Goal: Task Accomplishment & Management: Complete application form

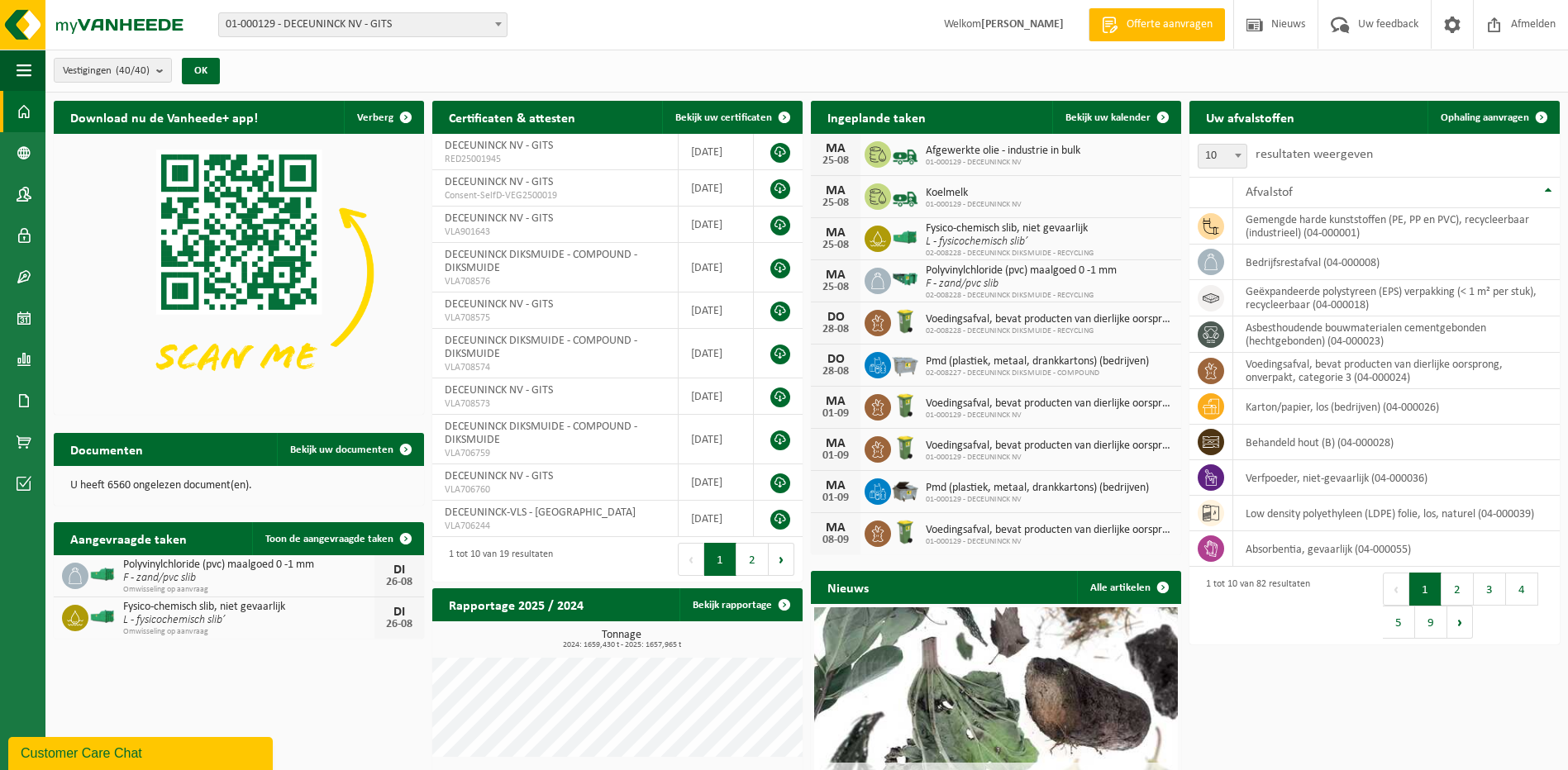
click at [116, 747] on div "Customer Care Chat" at bounding box center [141, 753] width 240 height 20
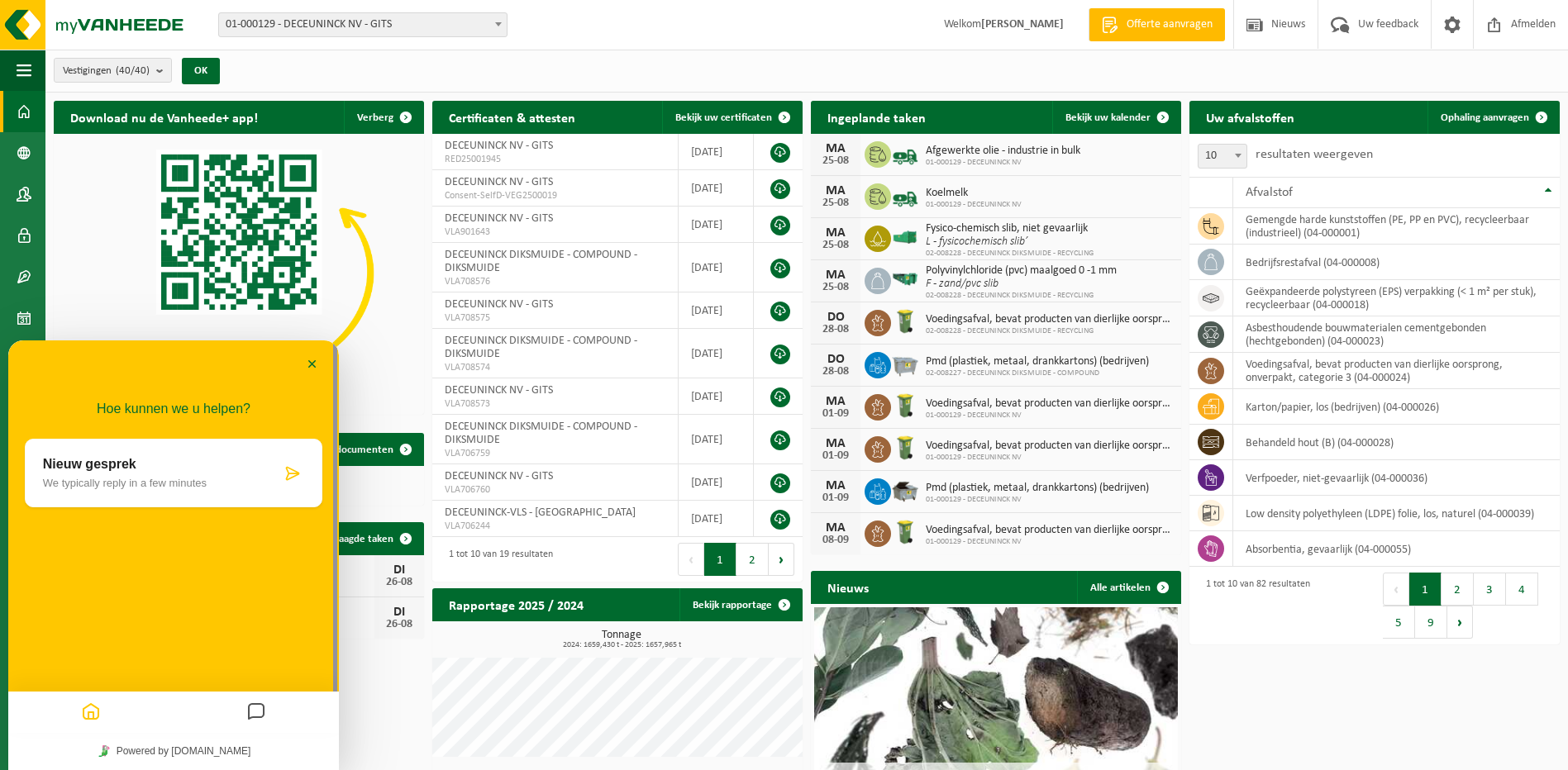
click at [183, 462] on p "Nieuw gesprek" at bounding box center [162, 464] width 238 height 15
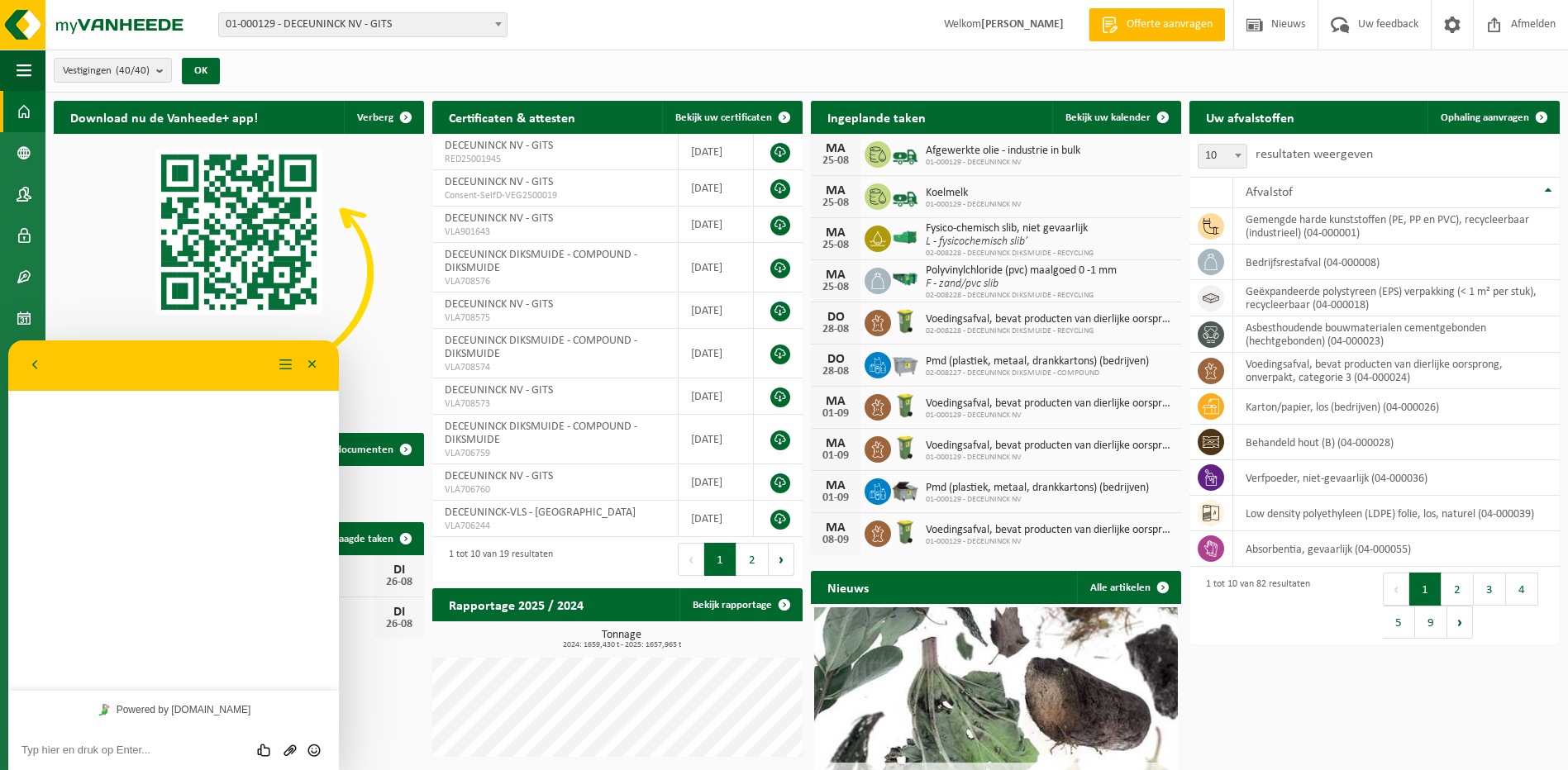
click at [8, 341] on textarea at bounding box center [8, 341] width 0 height 0
type textarea "Hall"
type textarea "o"
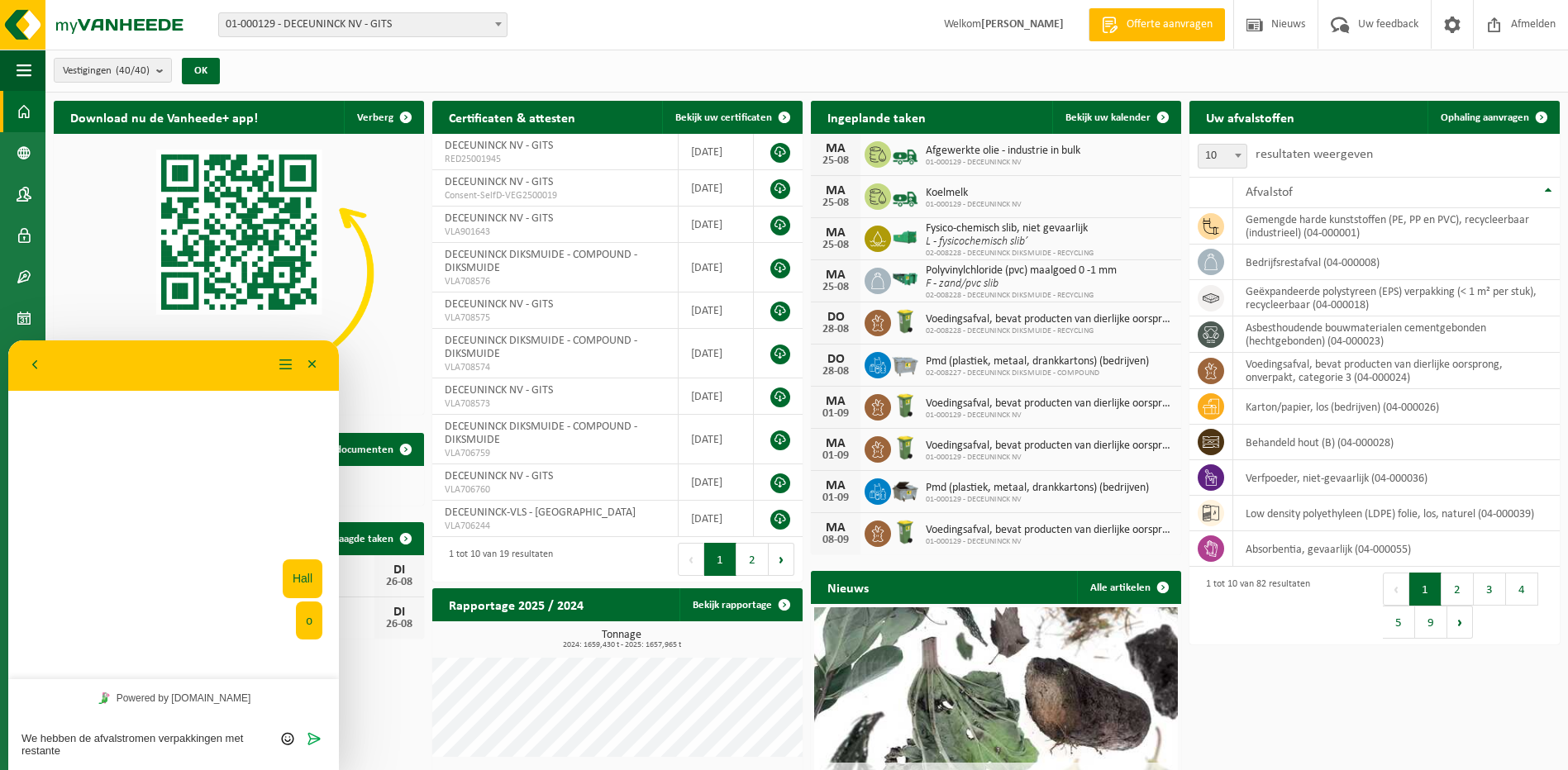
type textarea "We hebben de afvalstromen verpakkingen met restanten"
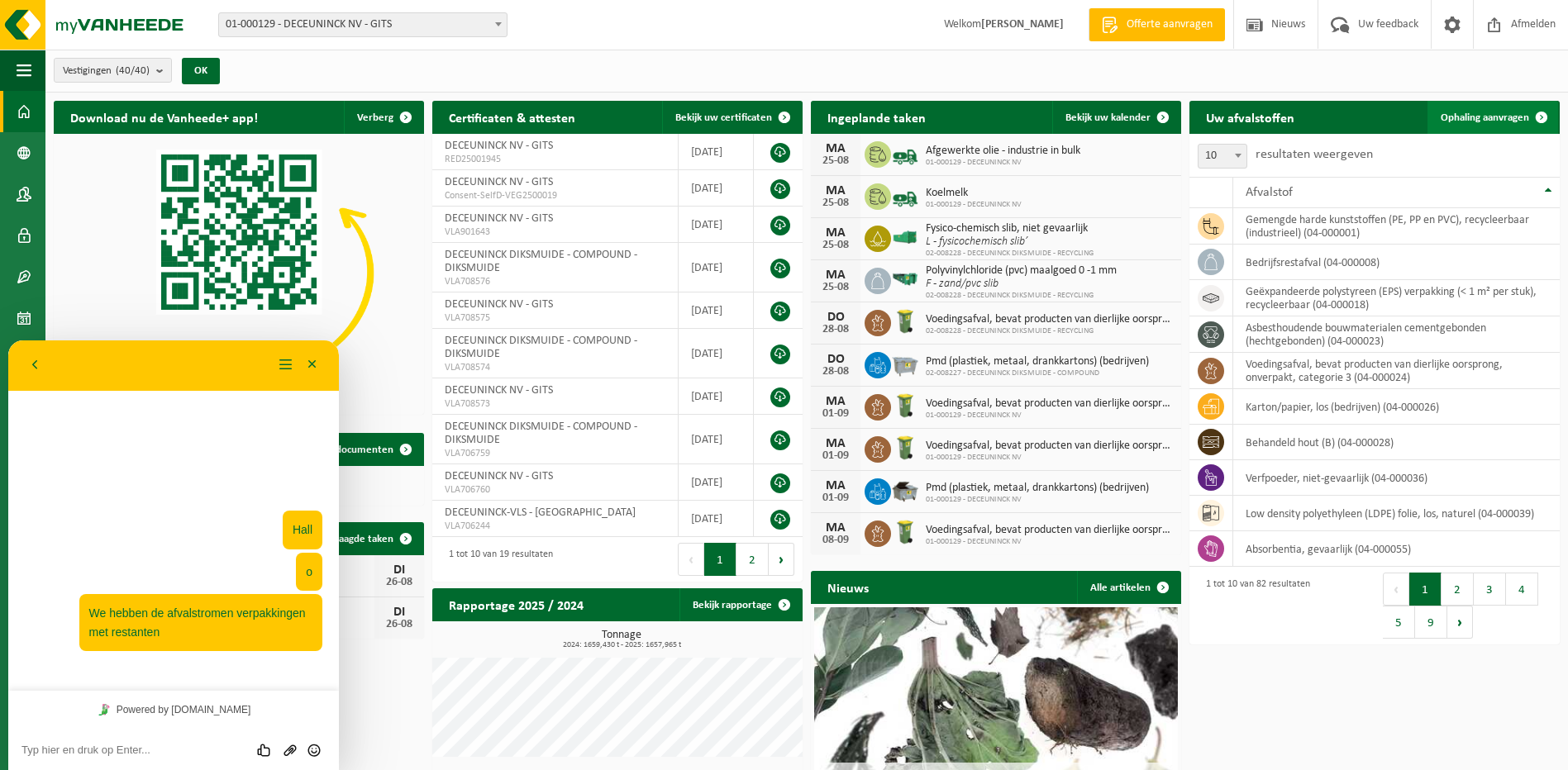
click at [1443, 125] on link "Ophaling aanvragen" at bounding box center [1492, 117] width 130 height 33
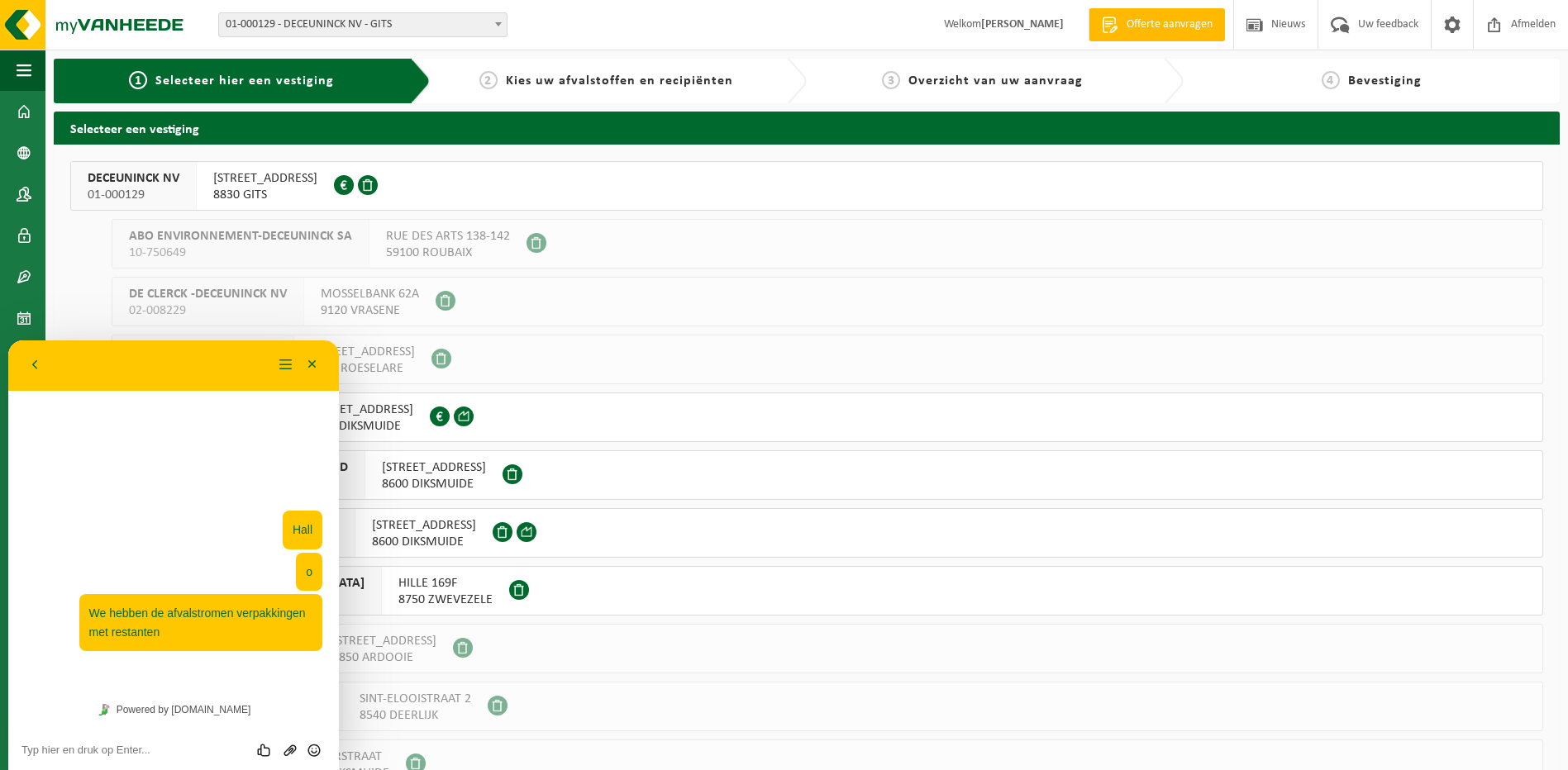
click at [221, 191] on span "8830 GITS" at bounding box center [265, 195] width 104 height 17
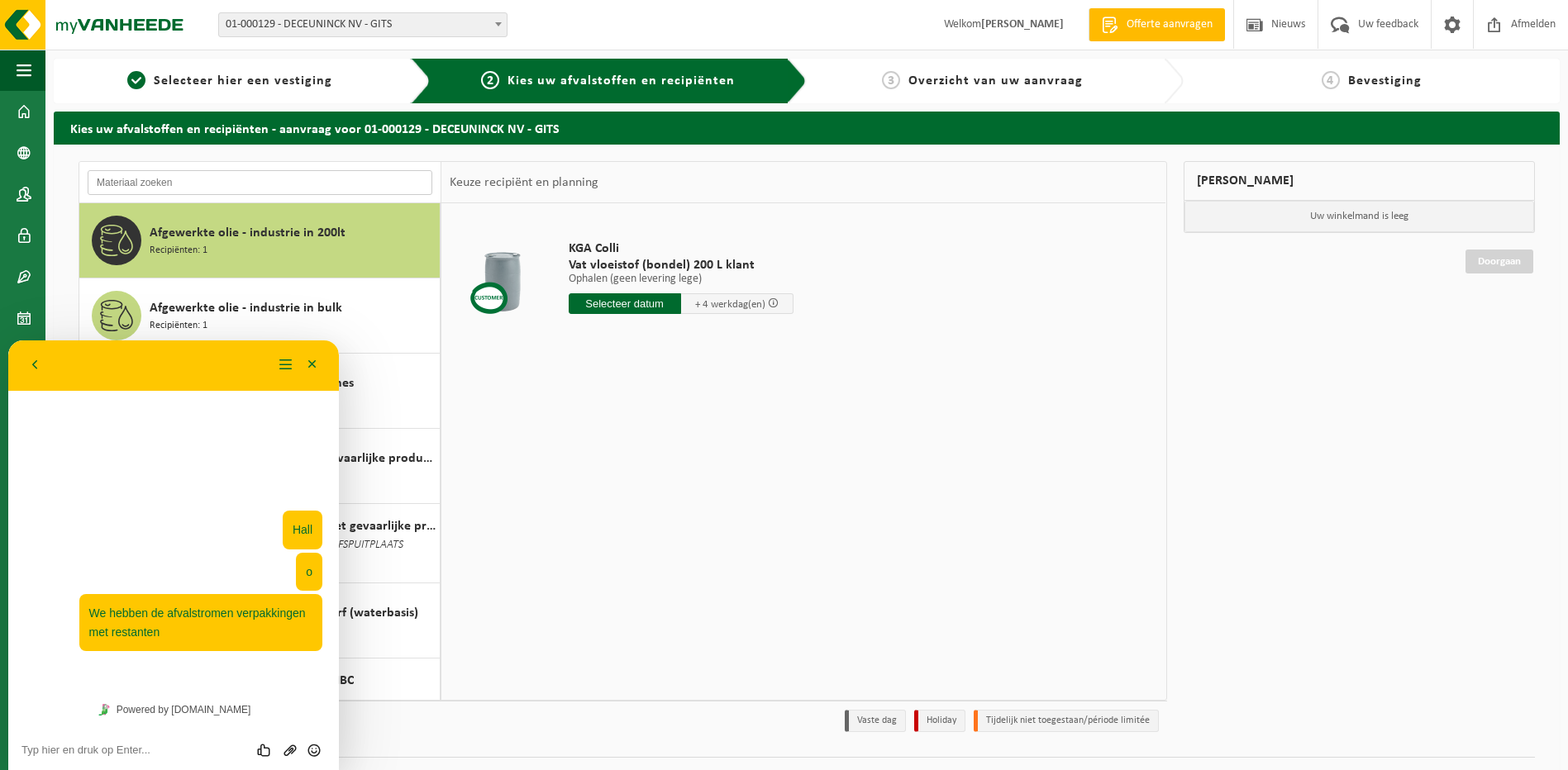
click at [218, 180] on input "text" at bounding box center [260, 182] width 345 height 25
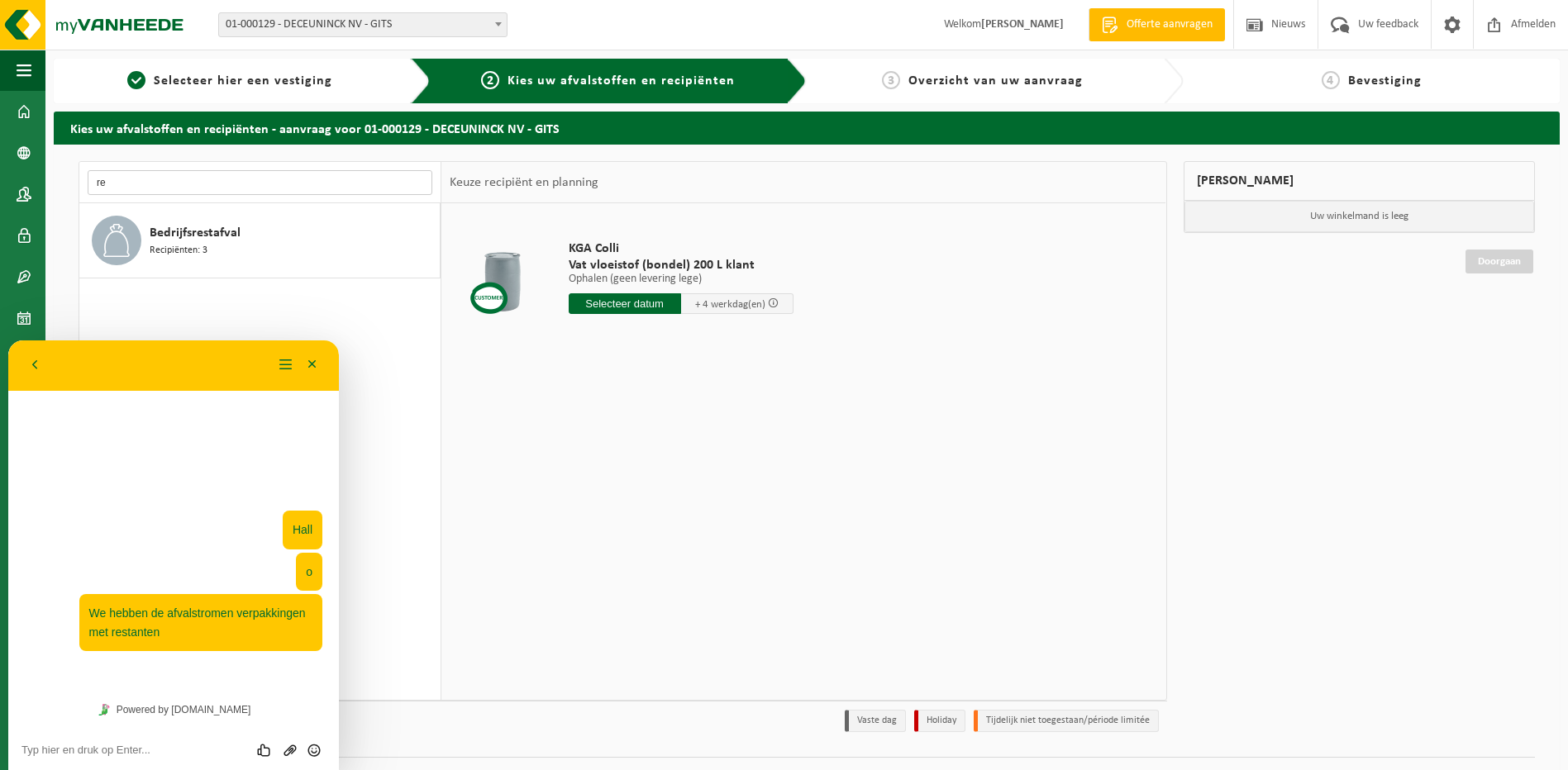
type input "r"
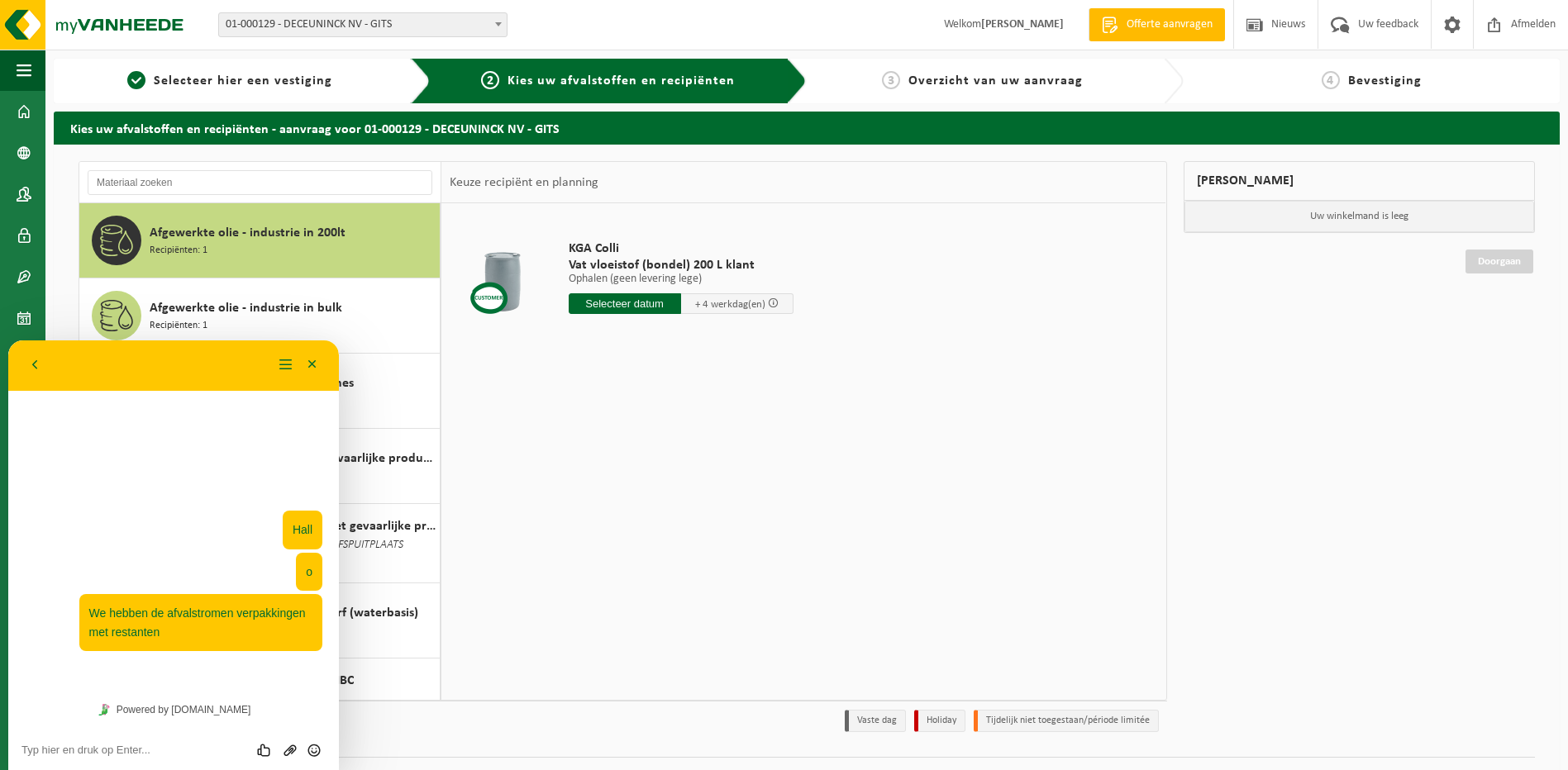
click at [538, 385] on div "KGA Colli Vat vloeistof (bondel) 200 L klant Ophalen (geen levering lege) Ophal…" at bounding box center [803, 450] width 724 height 495
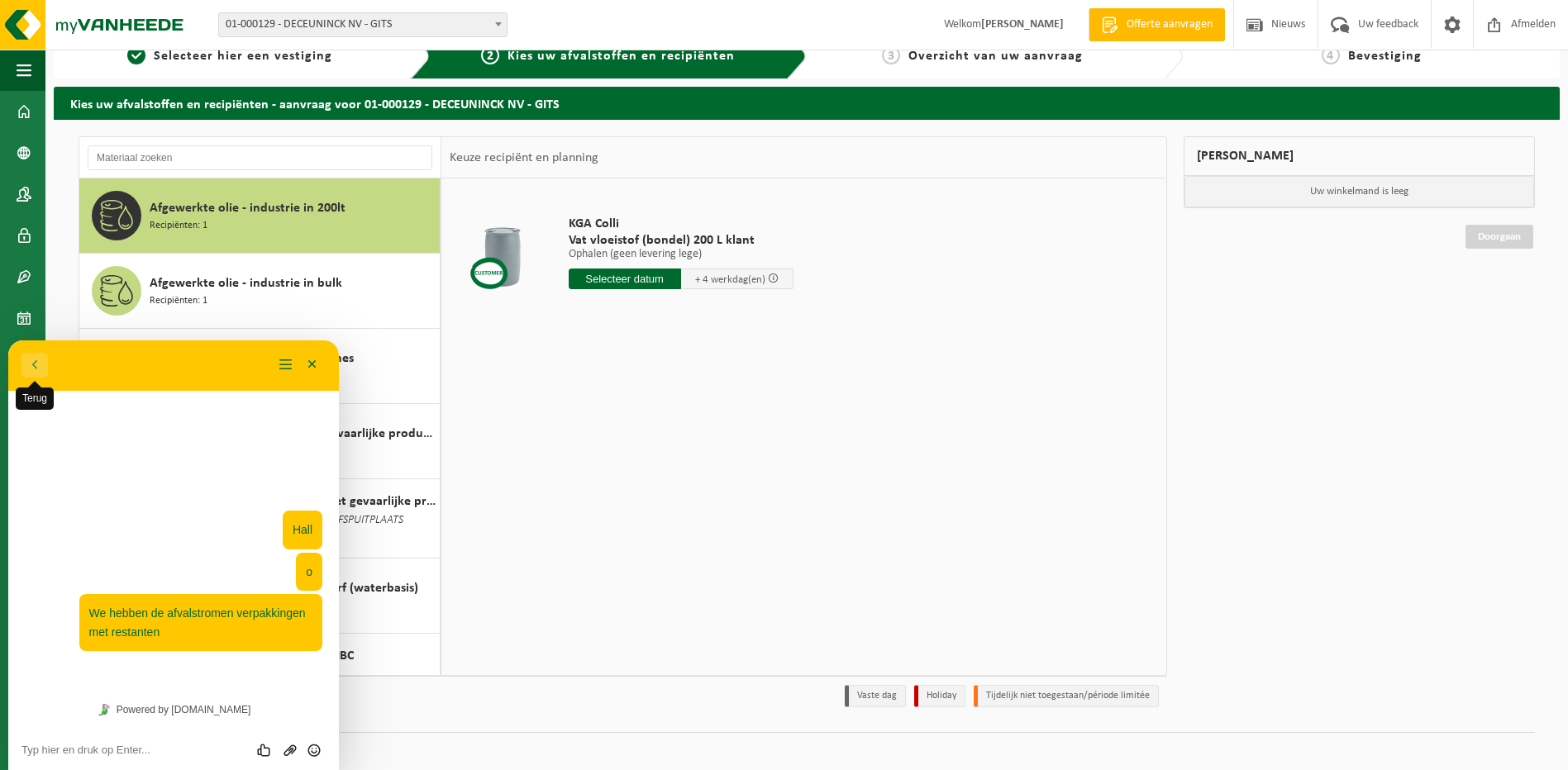
scroll to position [37, 0]
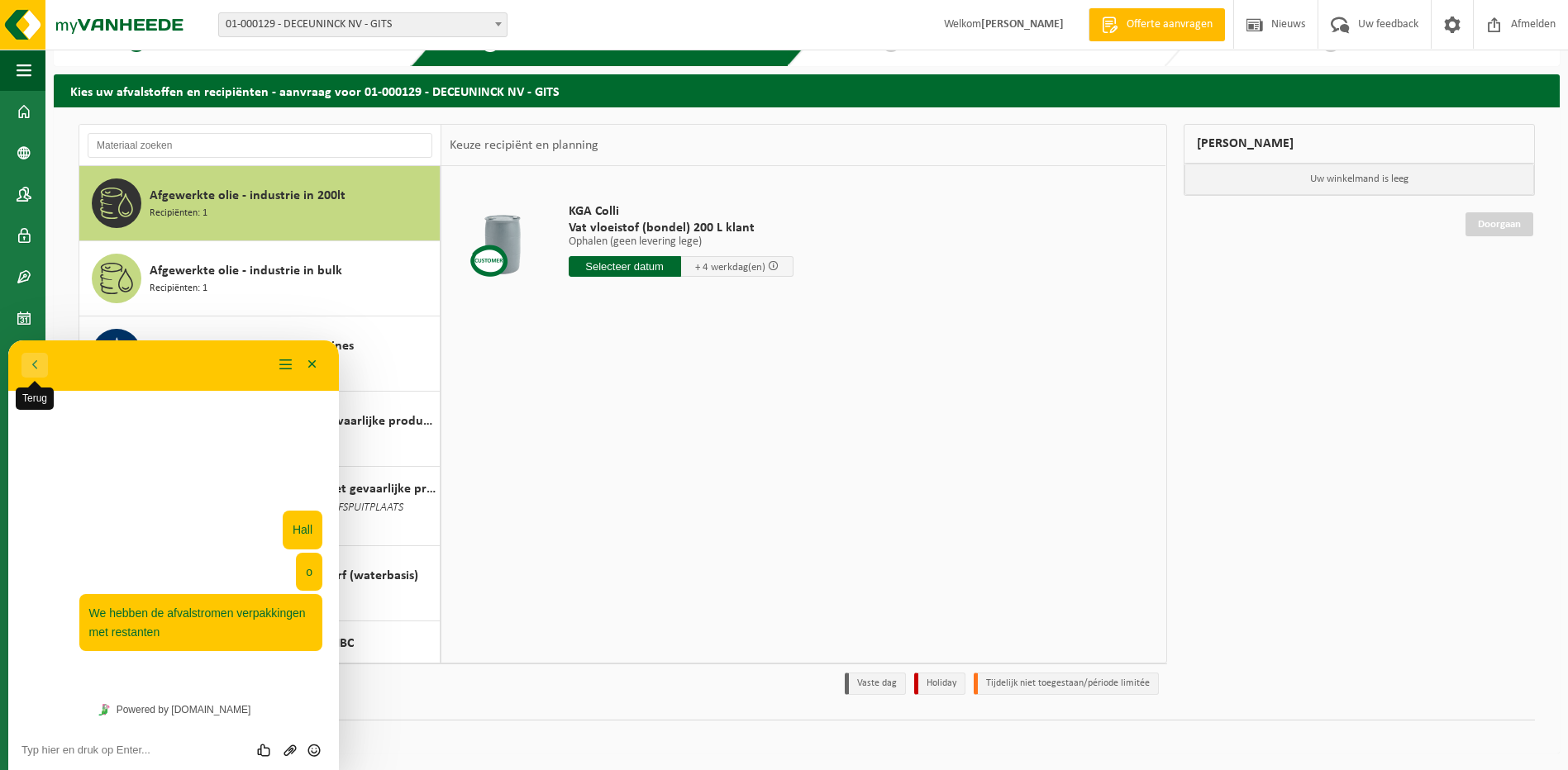
click at [30, 368] on button "Terug" at bounding box center [35, 365] width 26 height 25
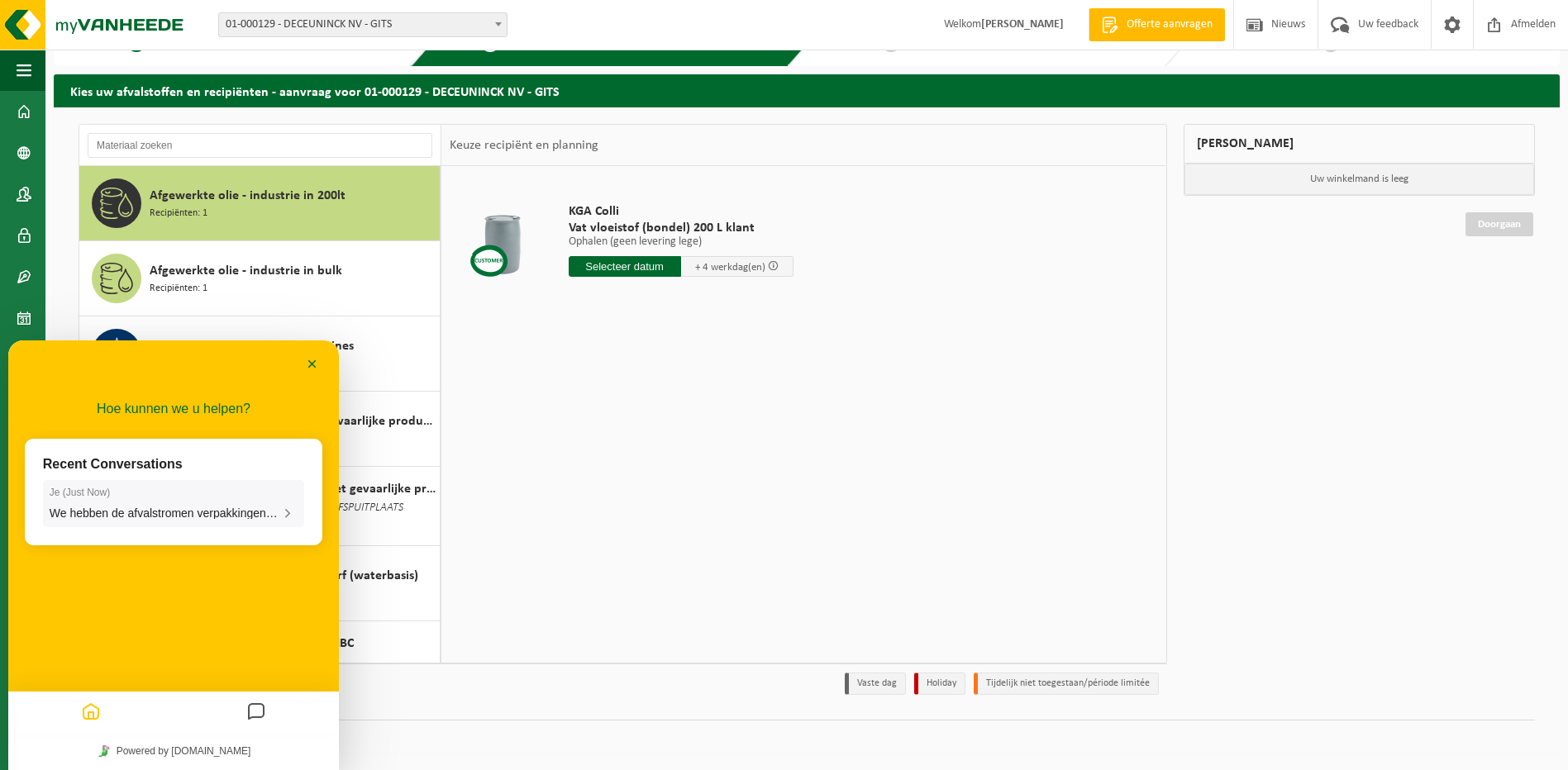
click at [163, 511] on span "We hebben de afvalstromen verpakkingen met restanten" at bounding box center [195, 513] width 291 height 13
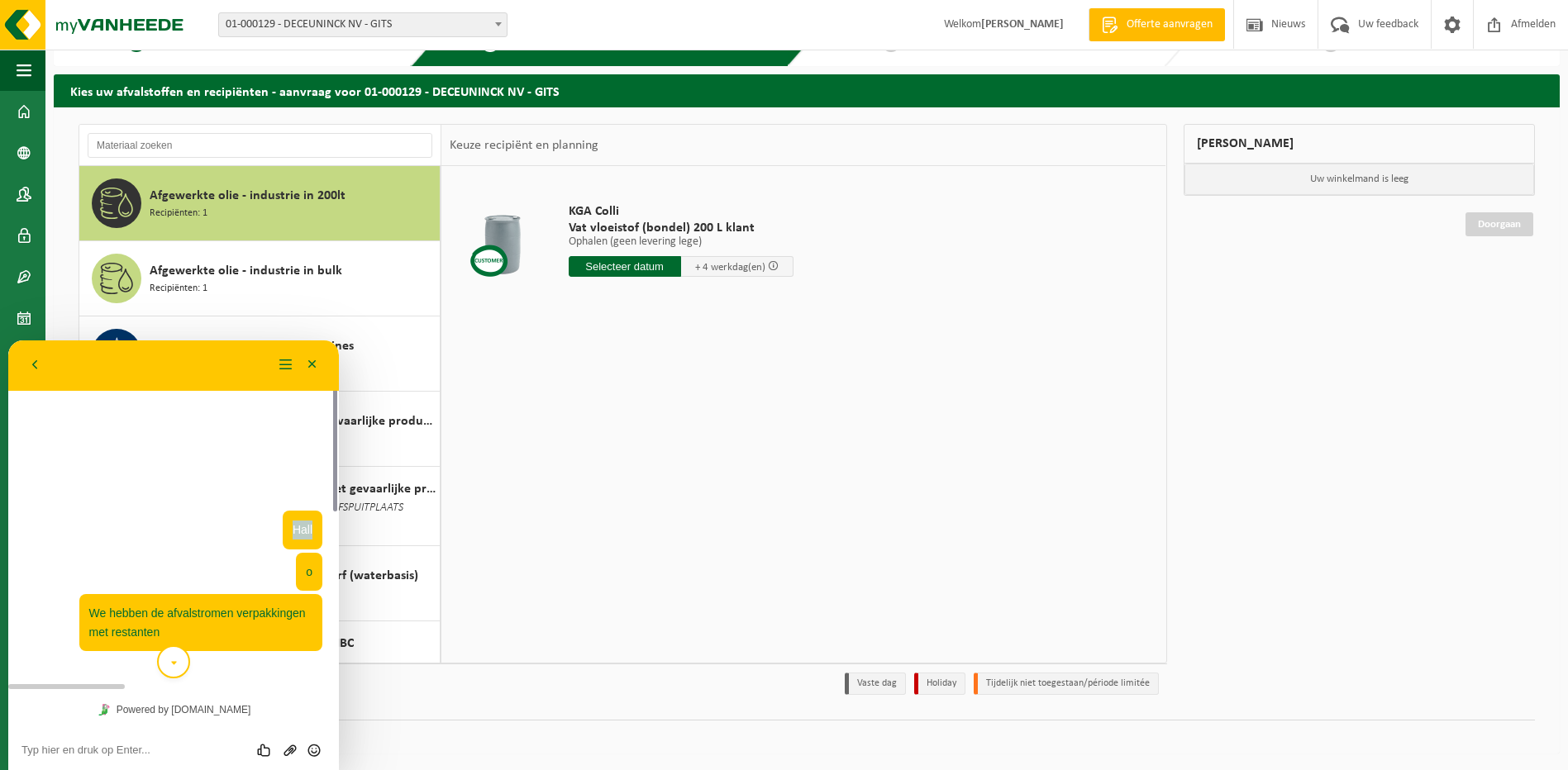
drag, startPoint x: 201, startPoint y: 354, endPoint x: 285, endPoint y: 424, distance: 109.3
click at [285, 424] on div "Terug Menu Minimaliseer Terug Powered by tawk.to Beoordeel deze chat Upload bes…" at bounding box center [174, 555] width 330 height 429
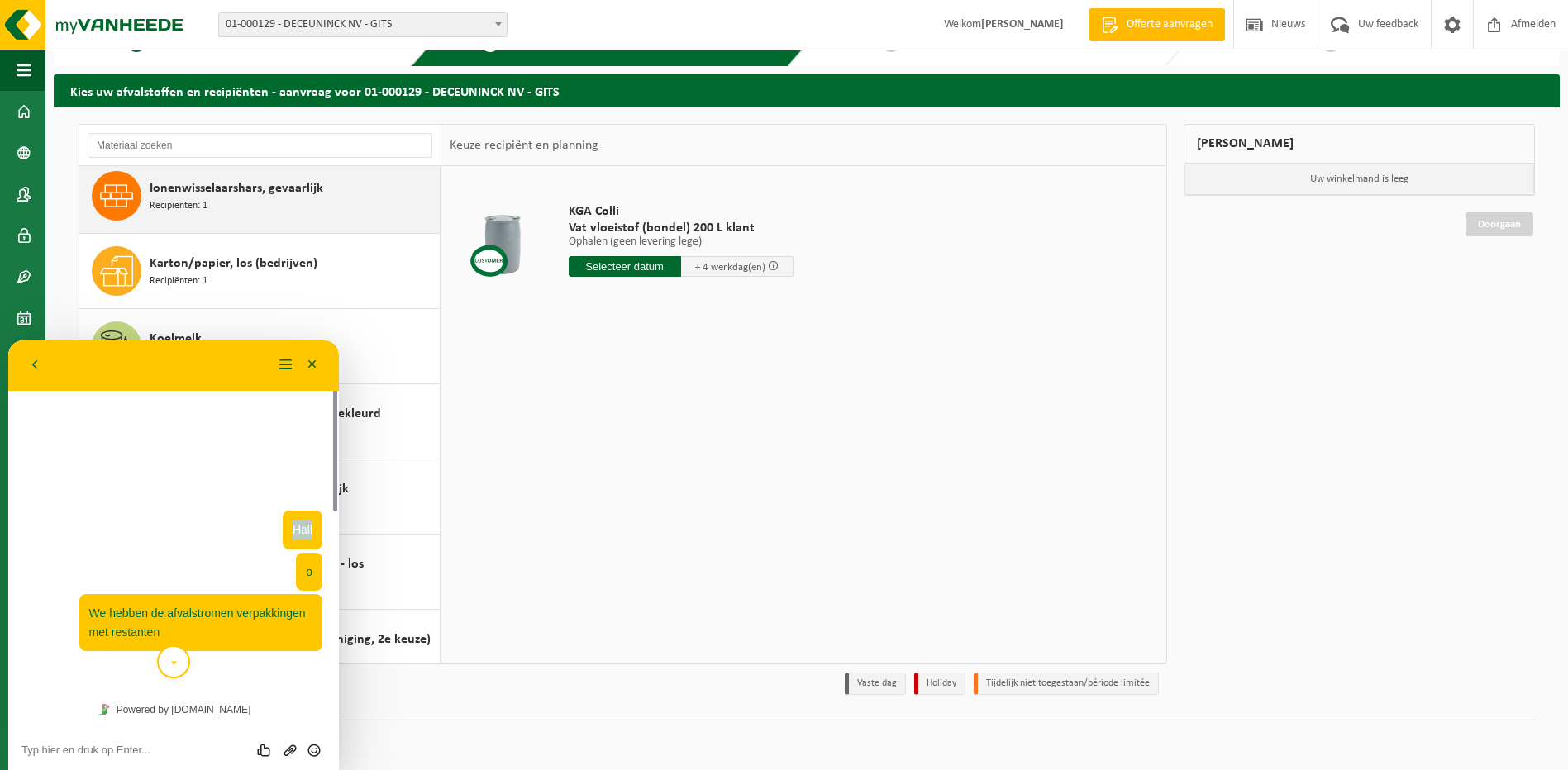
scroll to position [1984, 0]
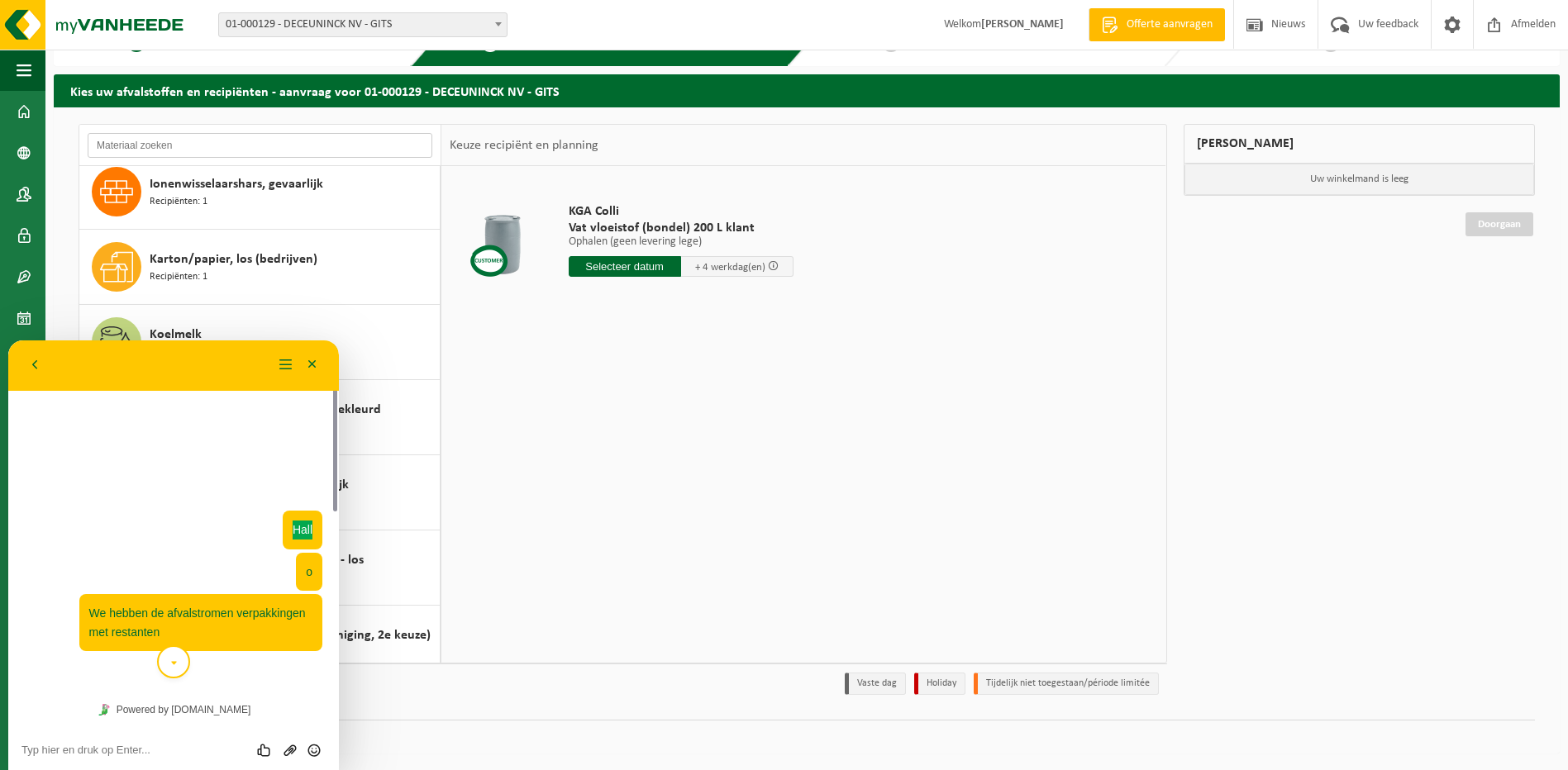
click at [247, 135] on input "text" at bounding box center [260, 145] width 345 height 25
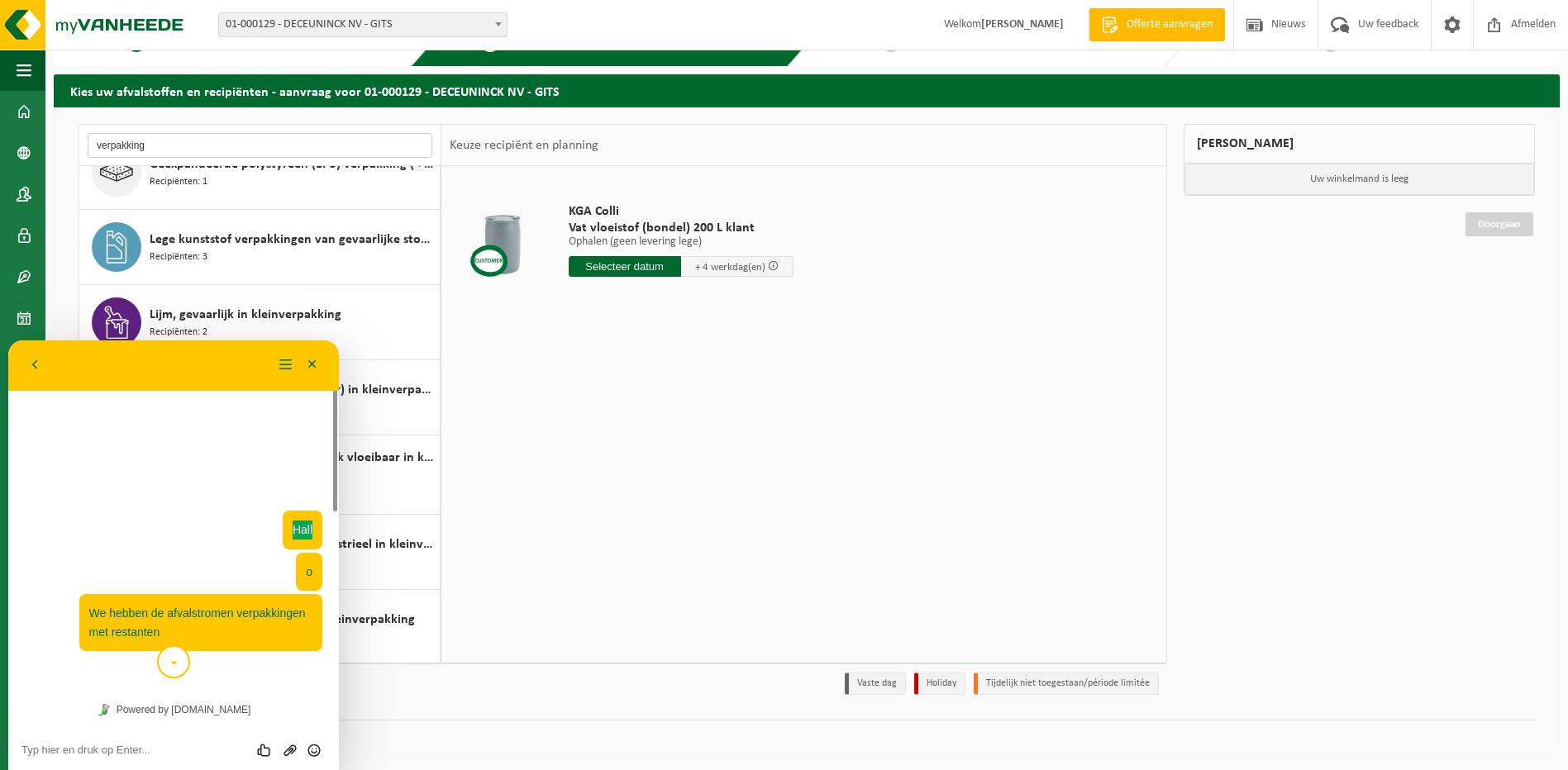
scroll to position [0, 0]
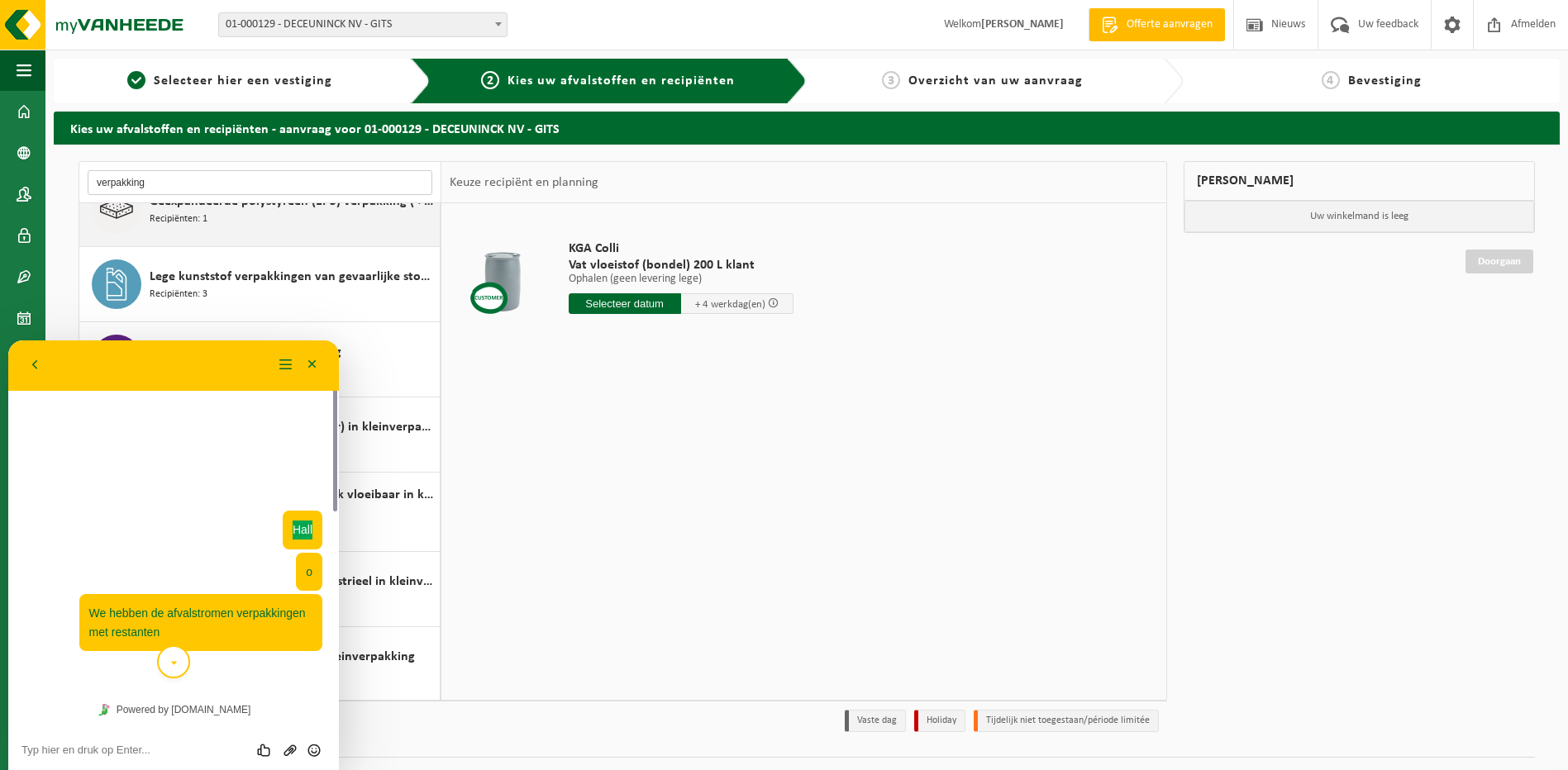
type input "verpakking"
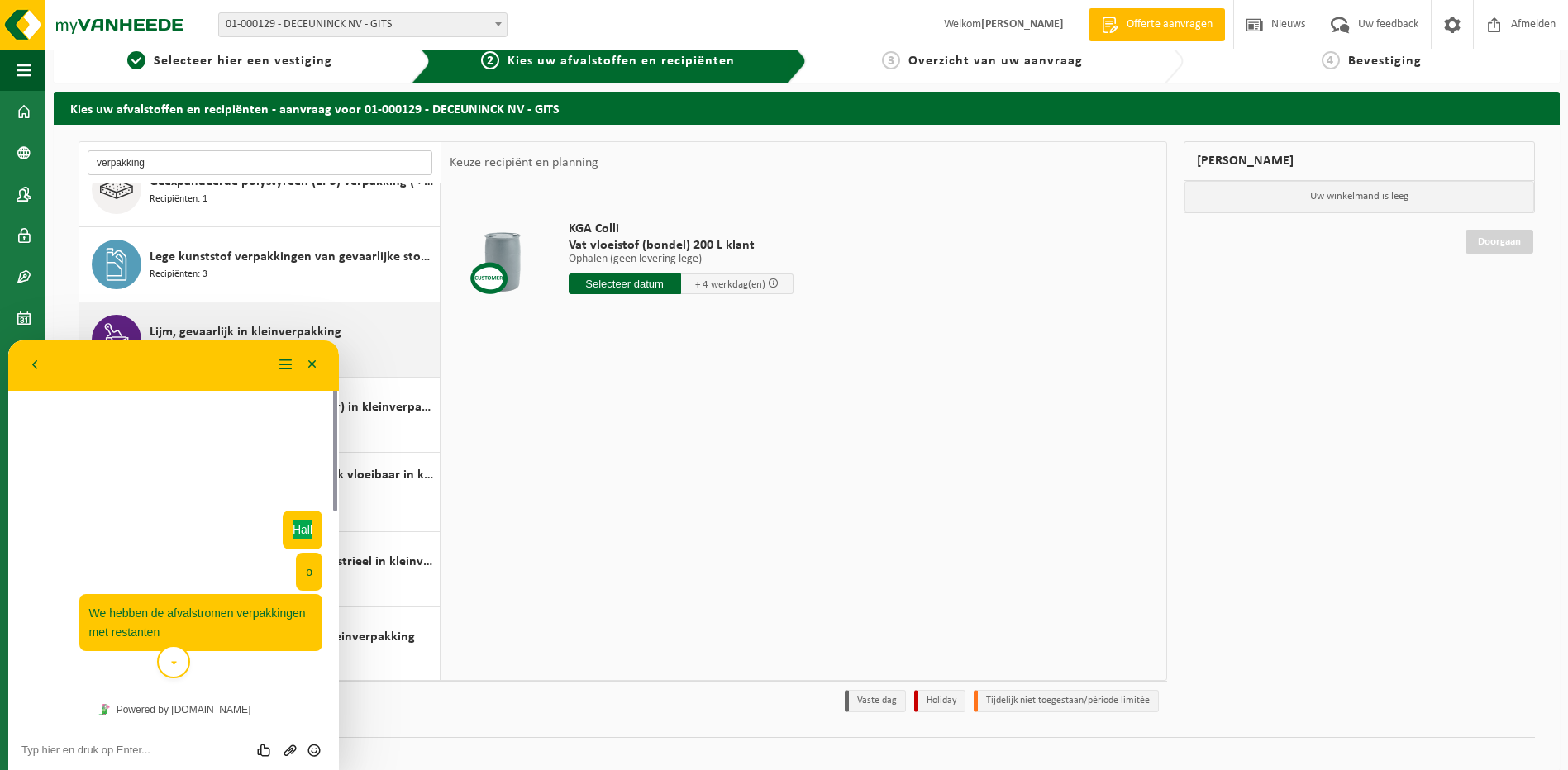
scroll to position [37, 0]
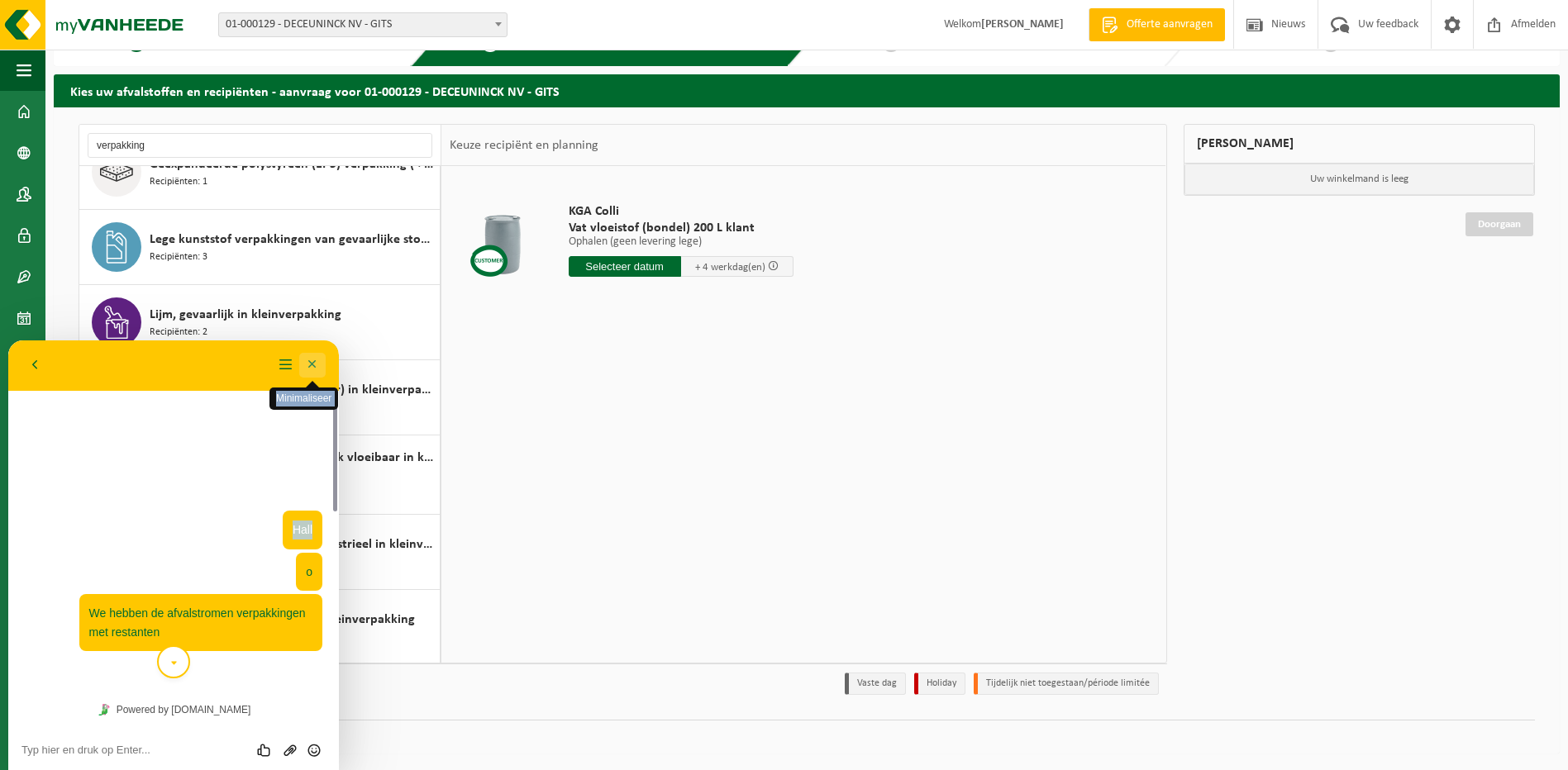
click at [308, 365] on button "Minimaliseer" at bounding box center [312, 365] width 26 height 25
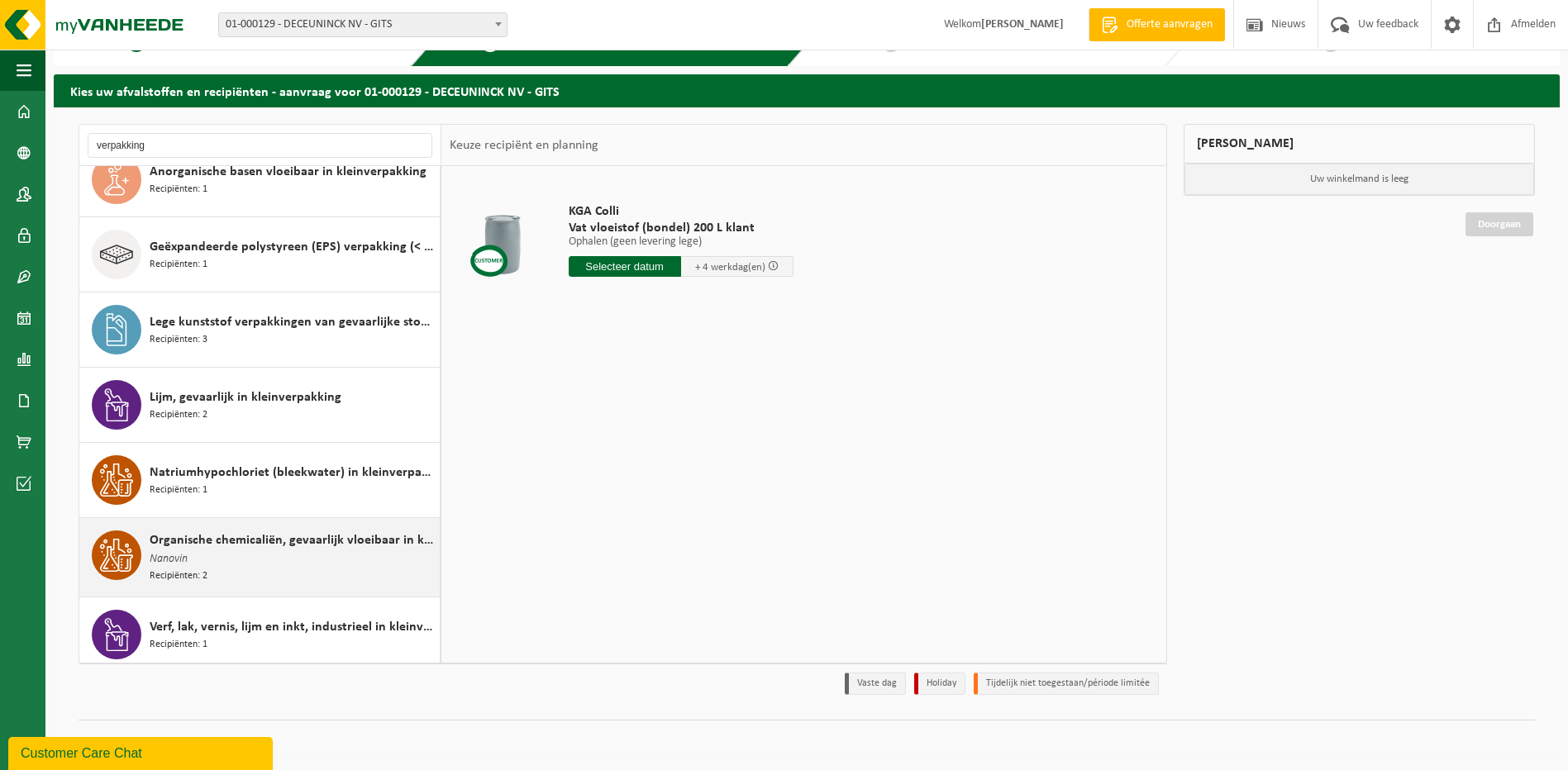
scroll to position [0, 0]
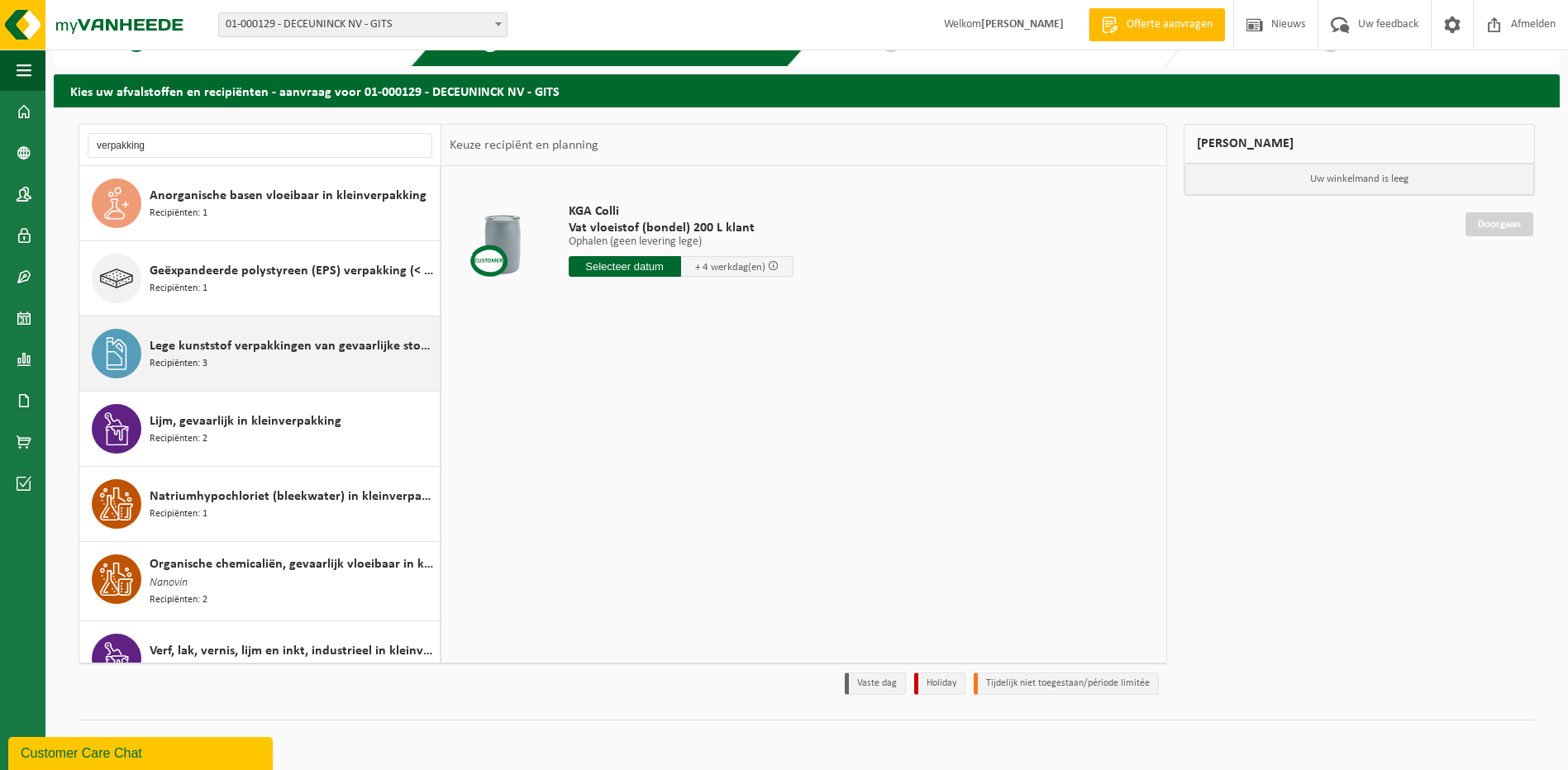
click at [213, 349] on span "Lege kunststof verpakkingen van gevaarlijke stoffen" at bounding box center [293, 345] width 286 height 20
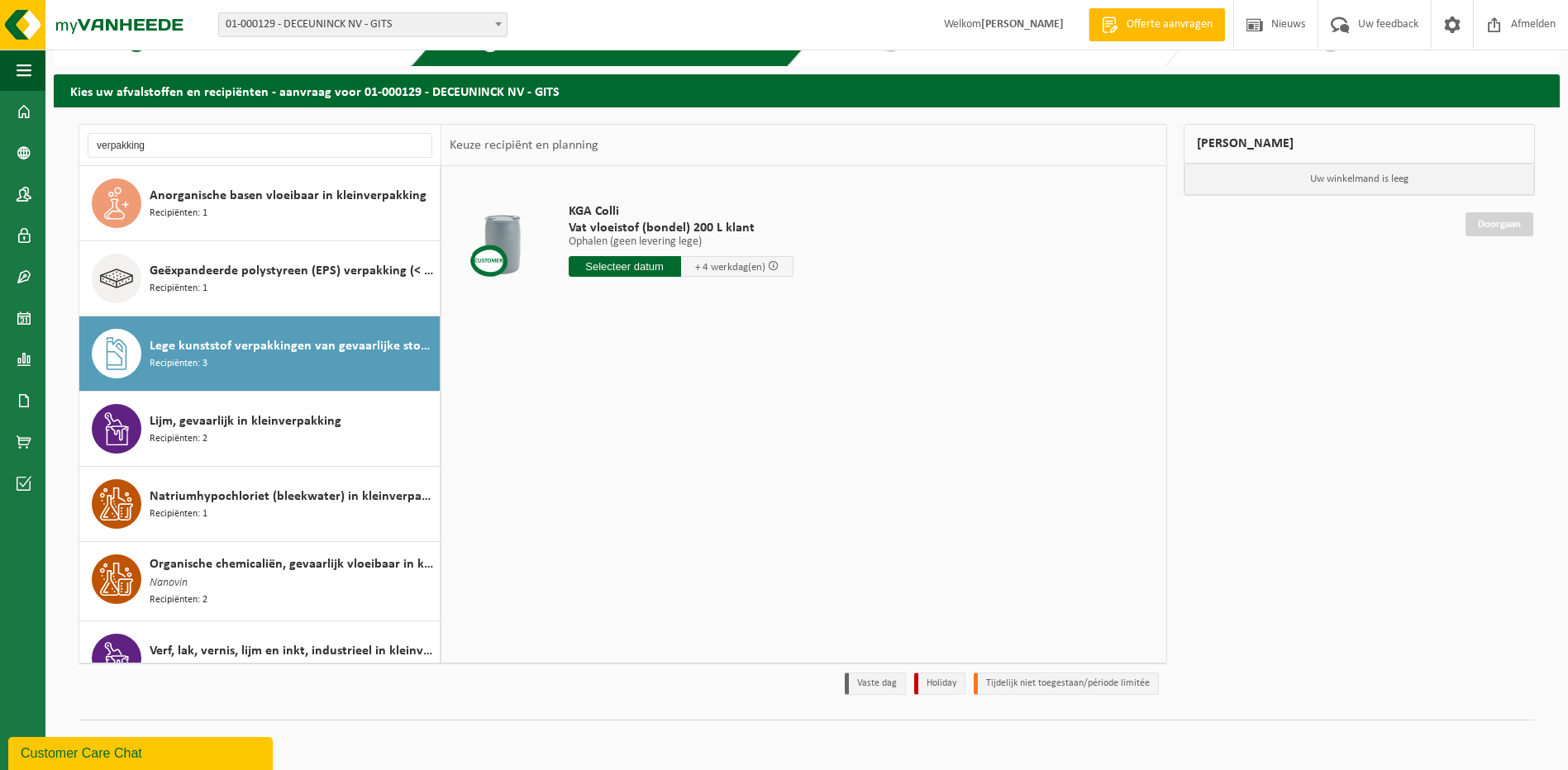
scroll to position [107, 0]
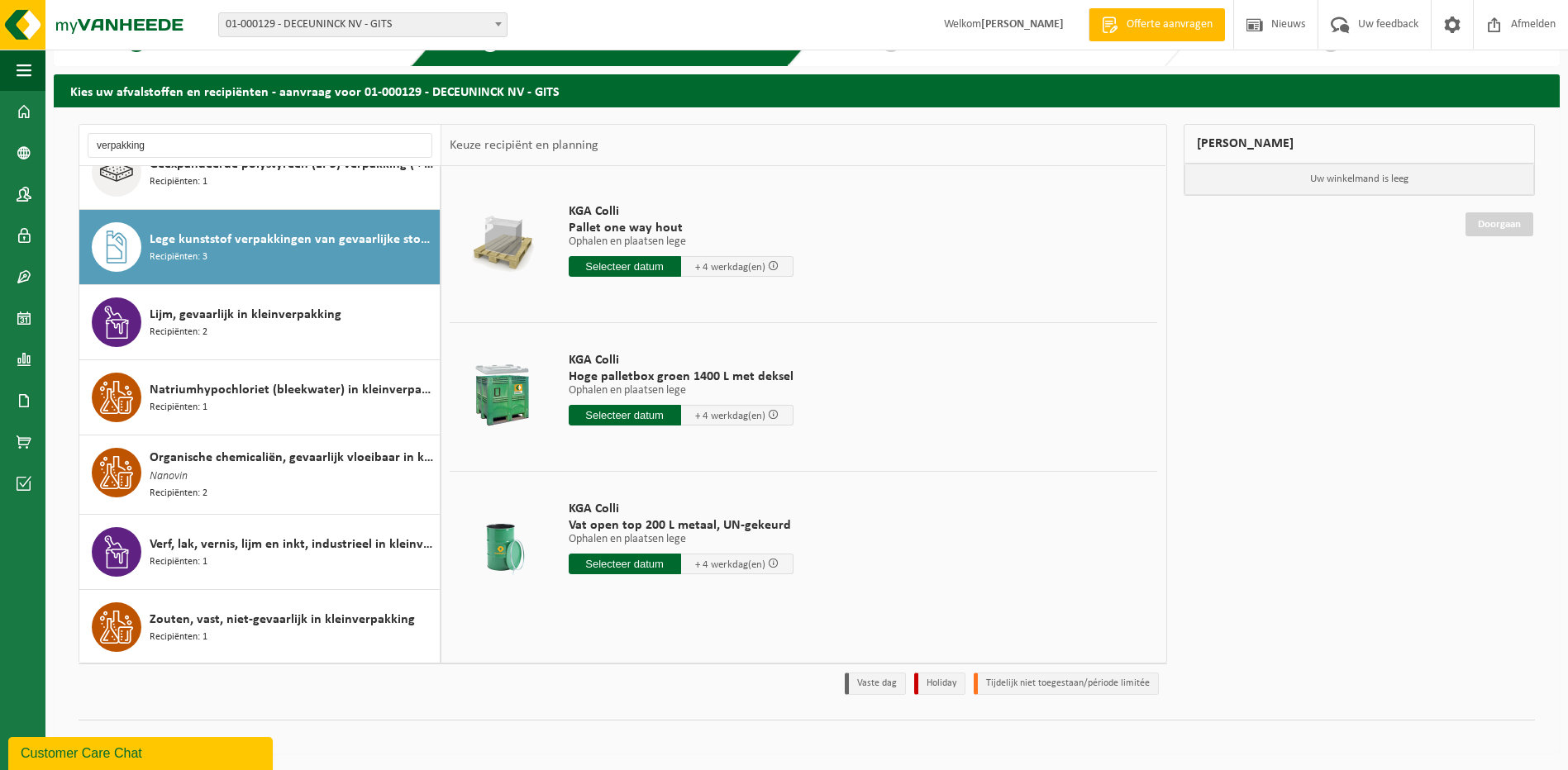
click at [130, 758] on div "Customer Care Chat" at bounding box center [141, 753] width 240 height 20
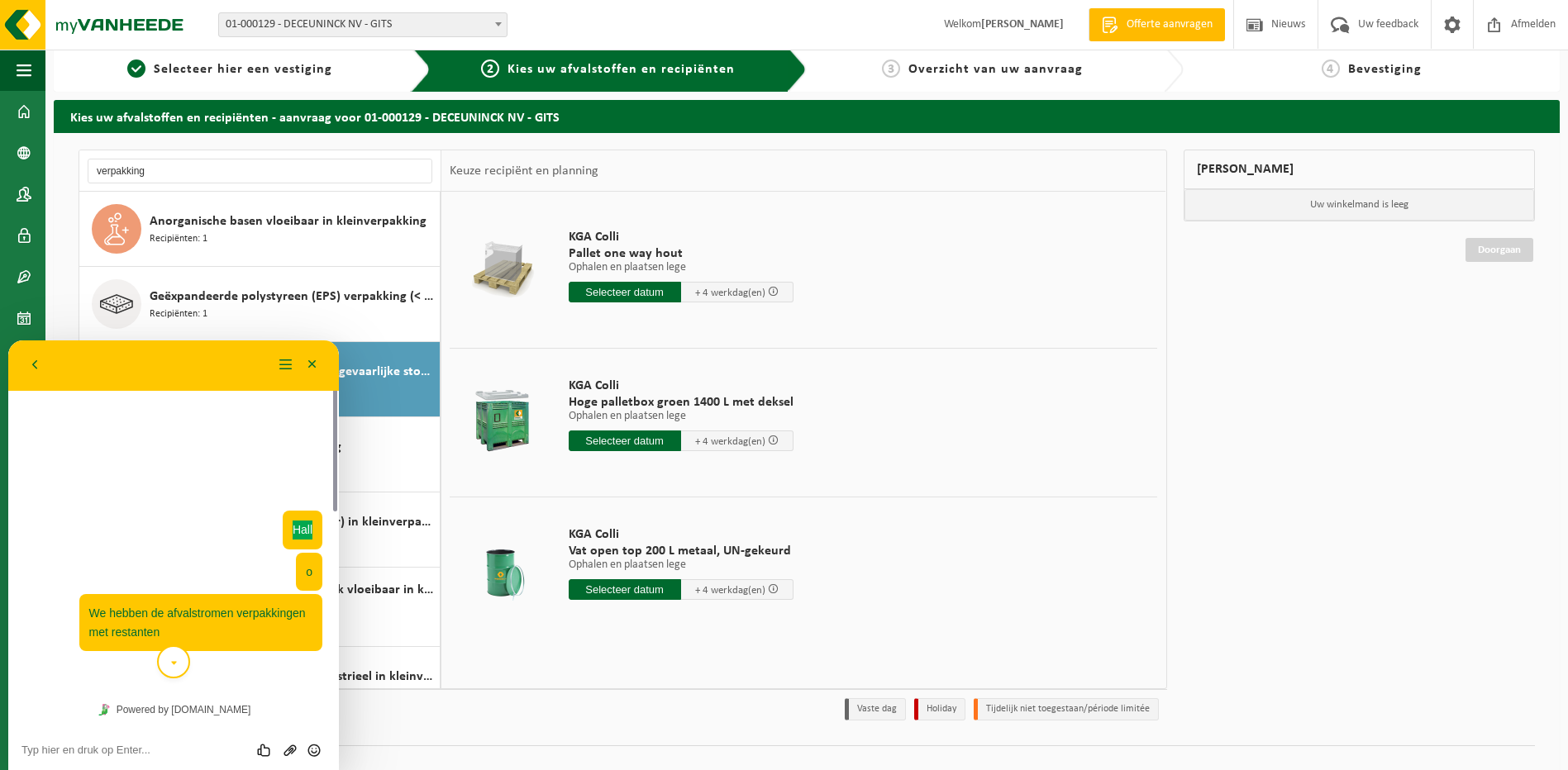
scroll to position [0, 0]
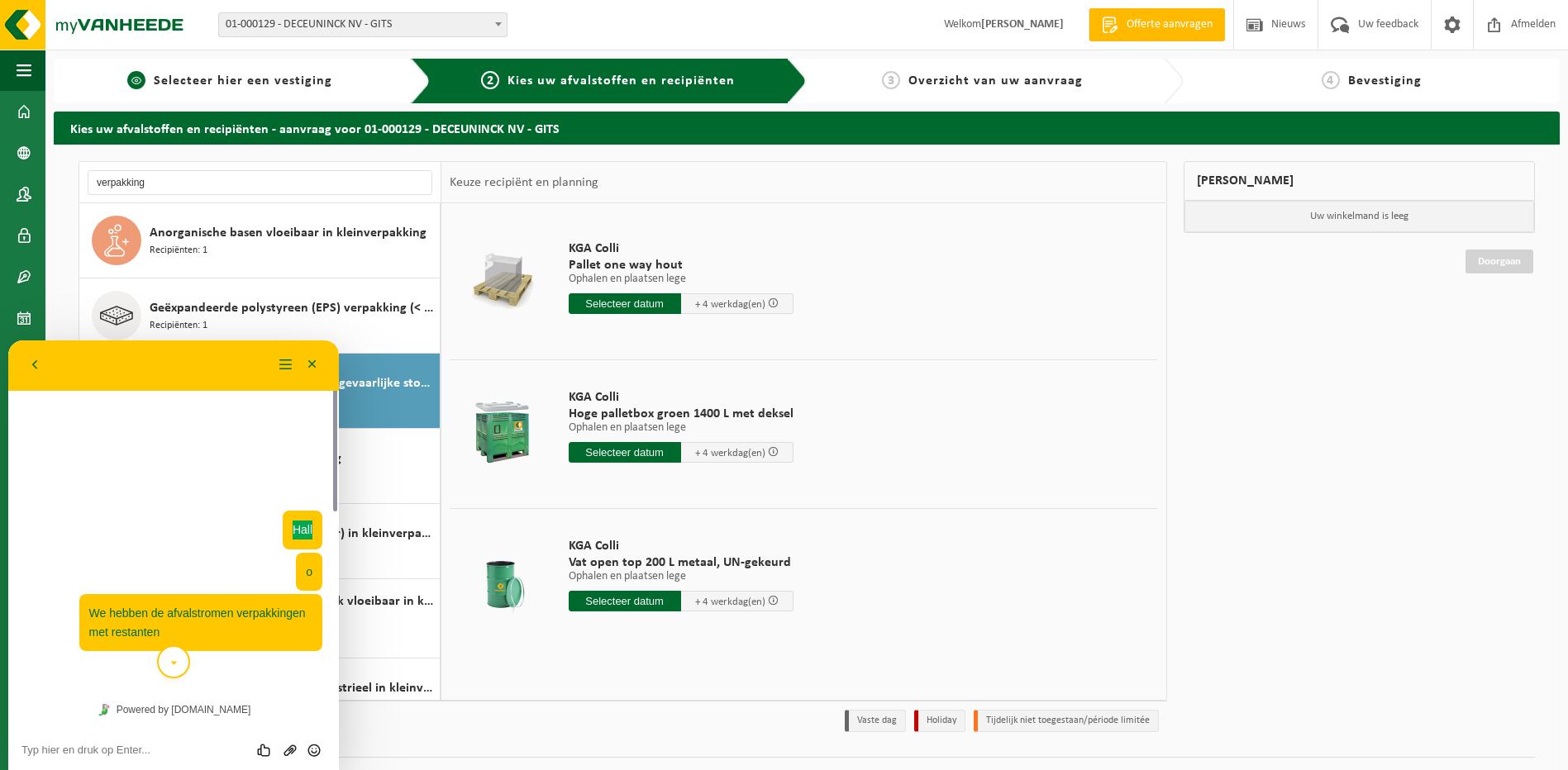
click at [290, 81] on span "Selecteer hier een vestiging" at bounding box center [243, 81] width 178 height 13
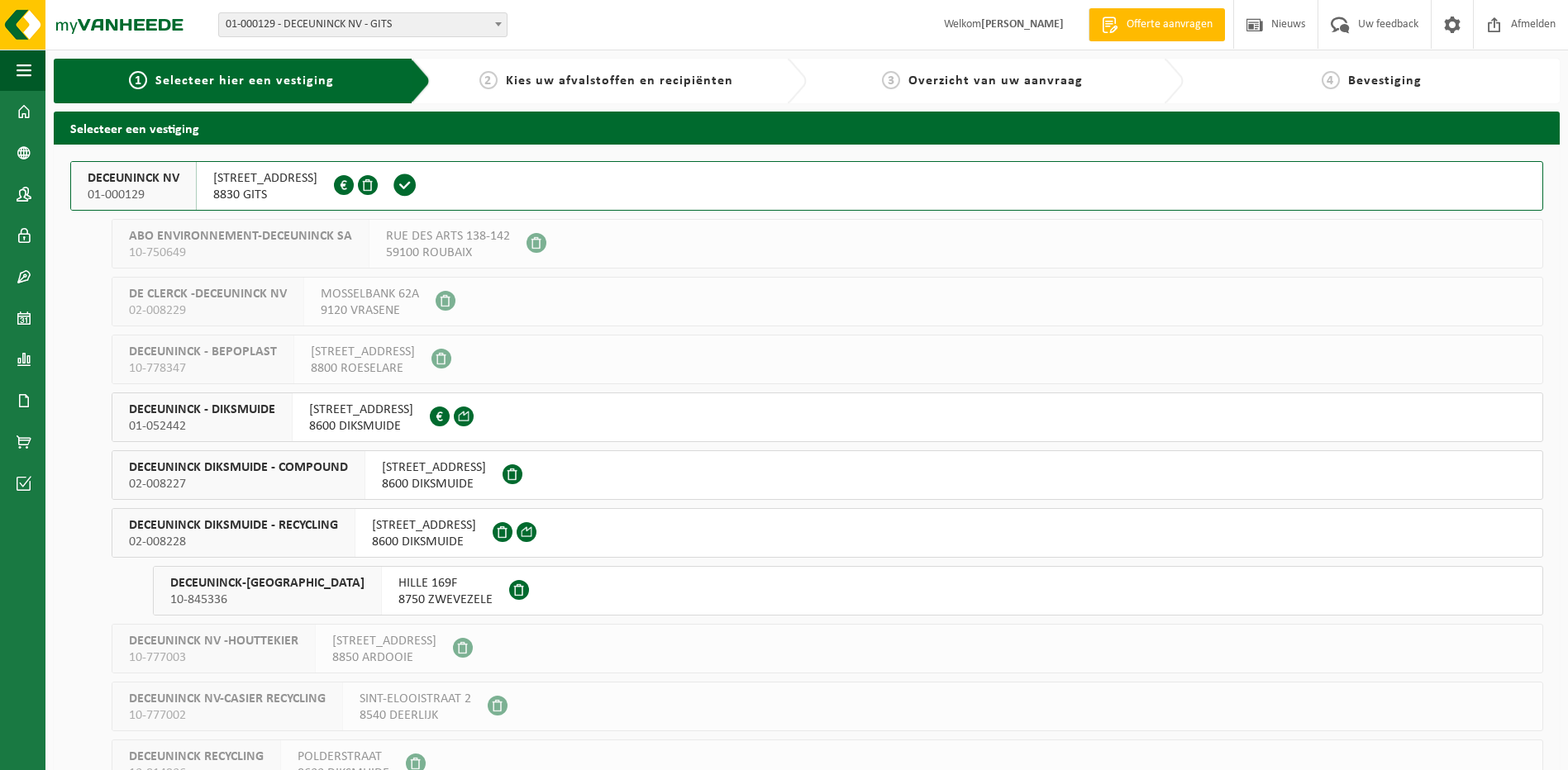
click at [275, 472] on span "DECEUNINCK DIKSMUIDE - COMPOUND" at bounding box center [239, 468] width 219 height 17
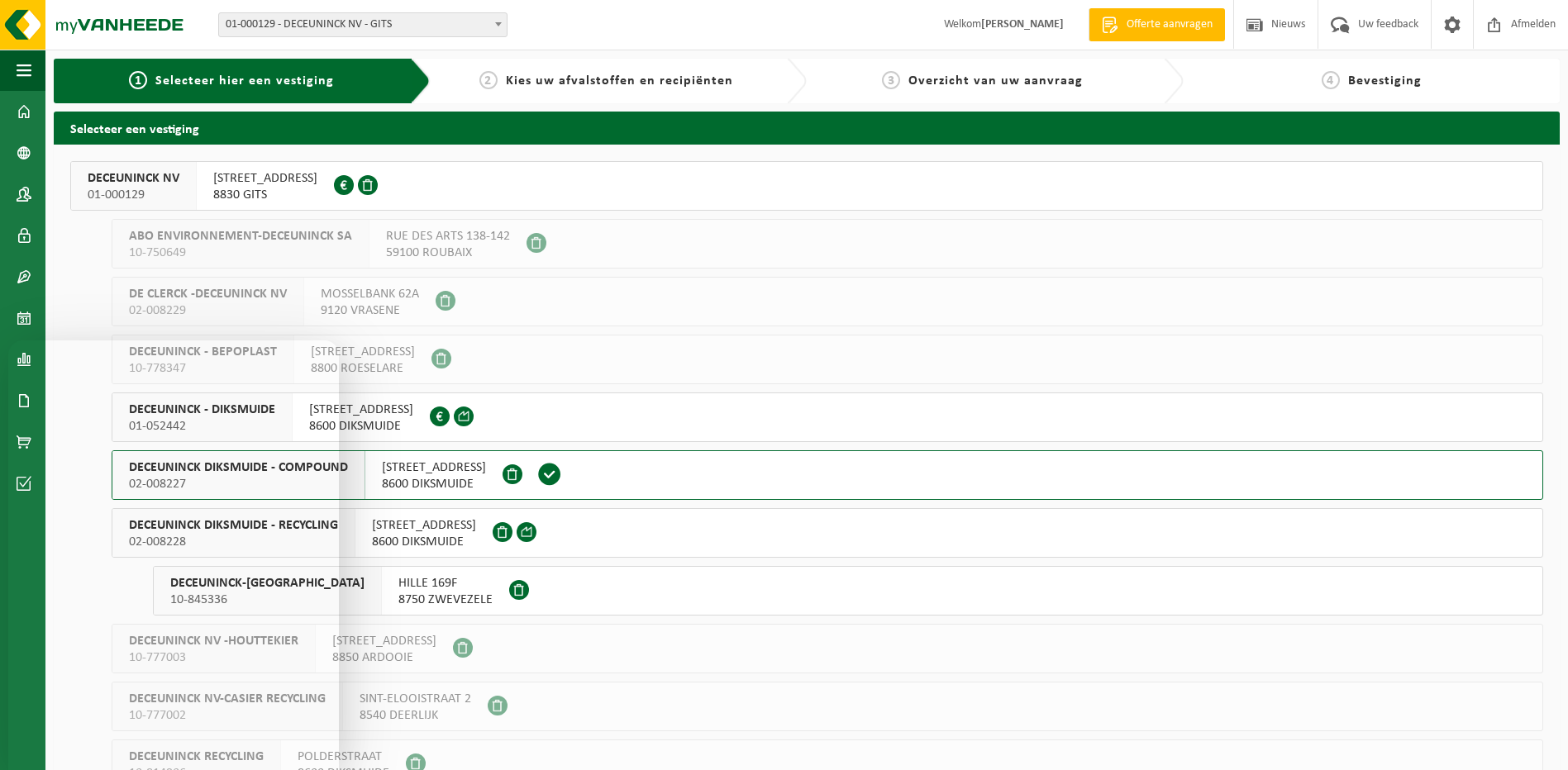
click at [269, 514] on div "Terug Menu Minimaliseer Terug Powered by tawk.to Beoordeel deze chat Upload bes…" at bounding box center [174, 555] width 317 height 416
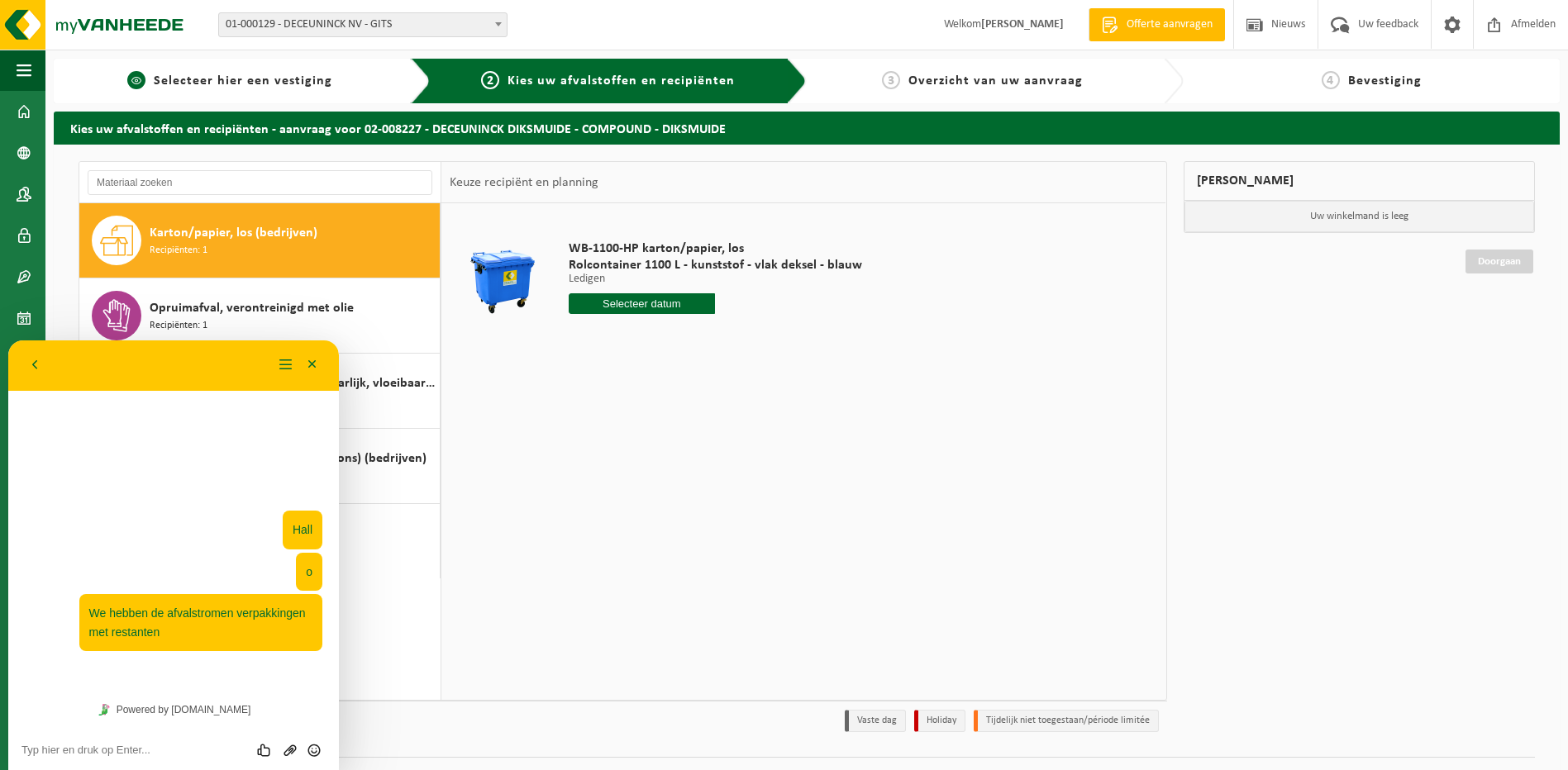
click at [247, 76] on span "Selecteer hier een vestiging" at bounding box center [243, 81] width 178 height 13
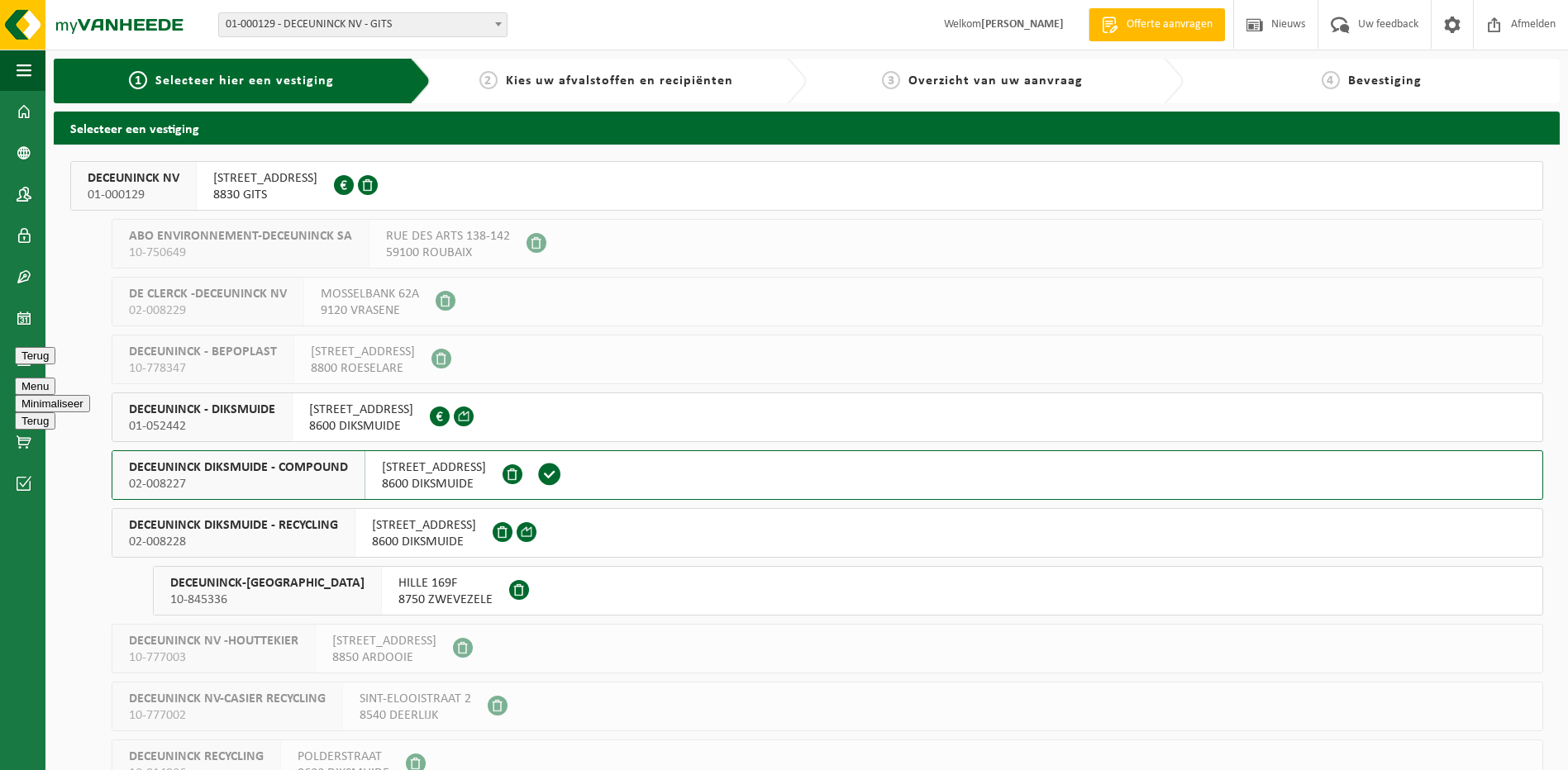
click at [315, 411] on div "Terug Menu Minimaliseer Terug Powered by [DOMAIN_NAME] Beoordeel deze chat Uplo…" at bounding box center [174, 555] width 317 height 416
click at [378, 427] on span "8600 DIKSMUIDE" at bounding box center [362, 427] width 104 height 17
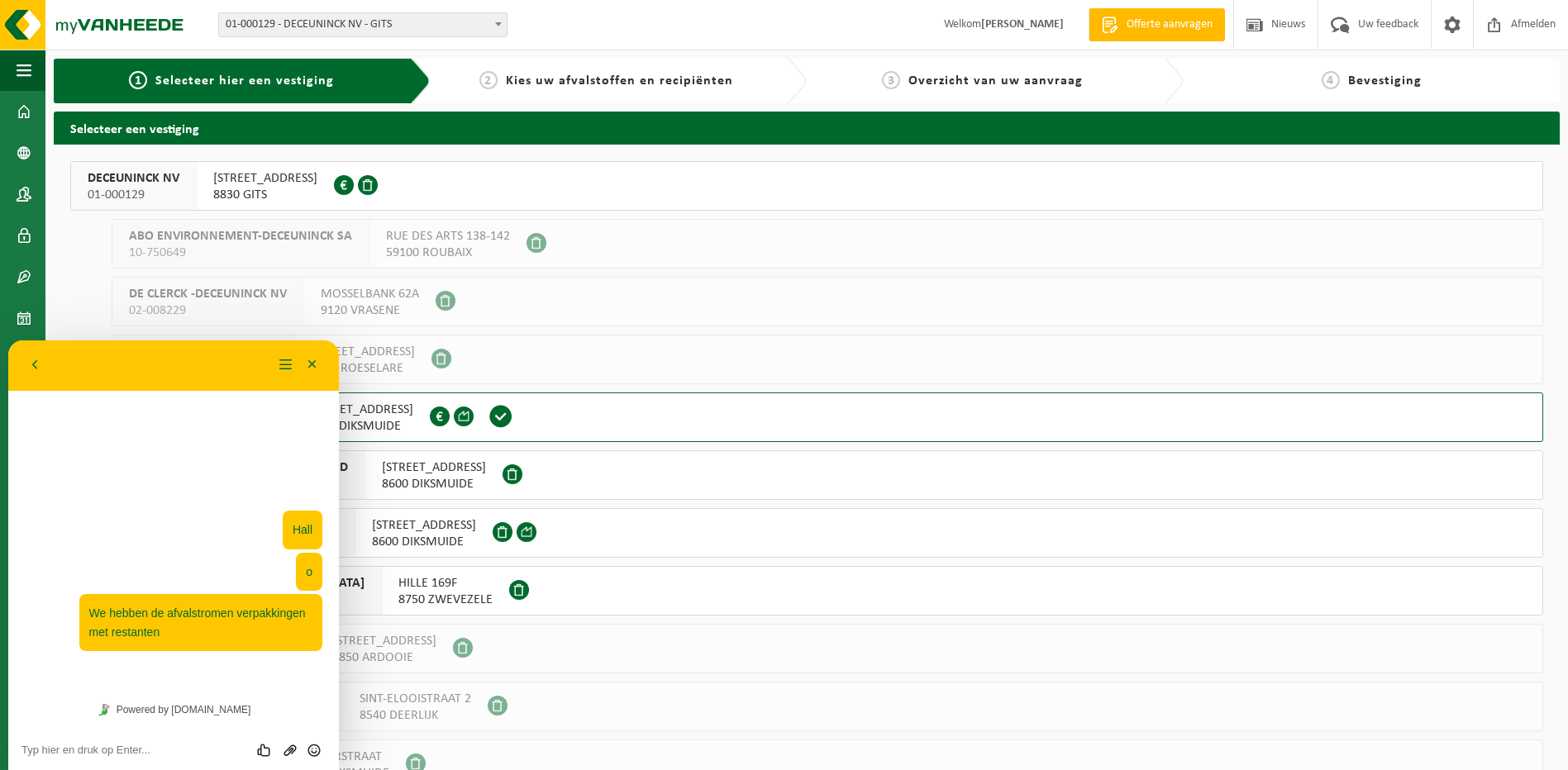
click at [394, 533] on span "CARDIJNLAAN 15" at bounding box center [424, 526] width 104 height 17
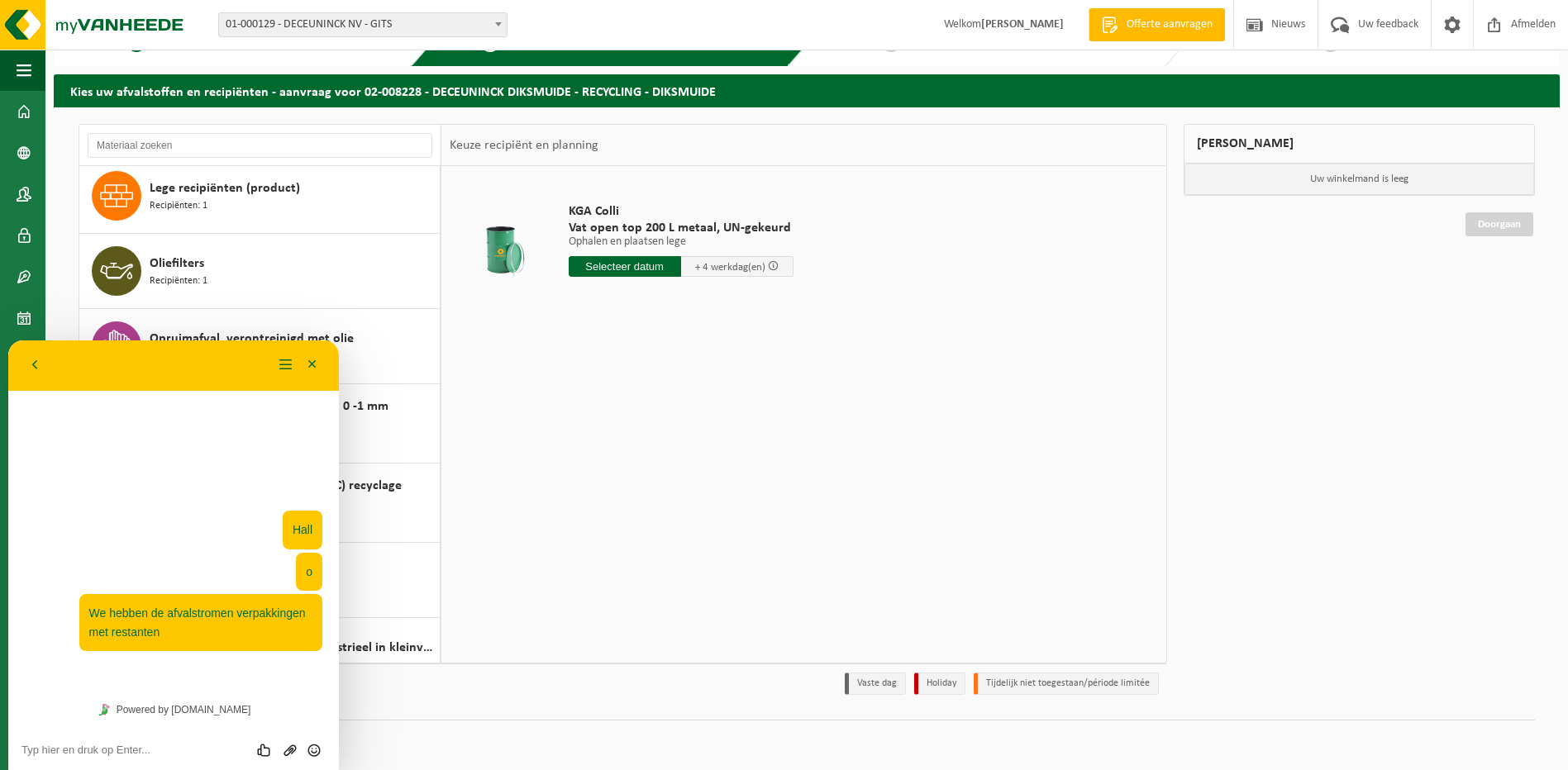
scroll to position [711, 0]
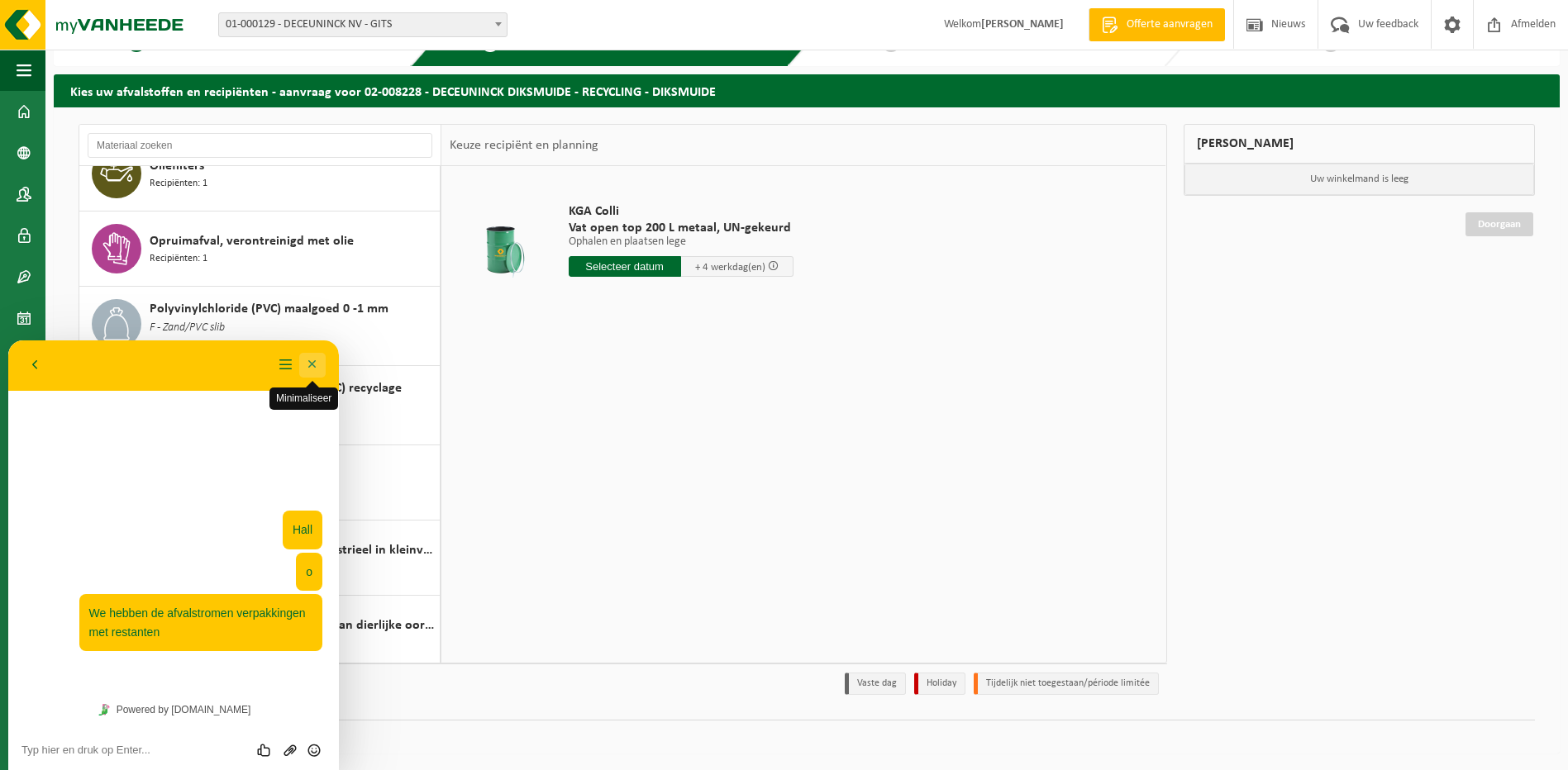
click at [309, 377] on span "Minimaliseer" at bounding box center [312, 381] width 13 height 13
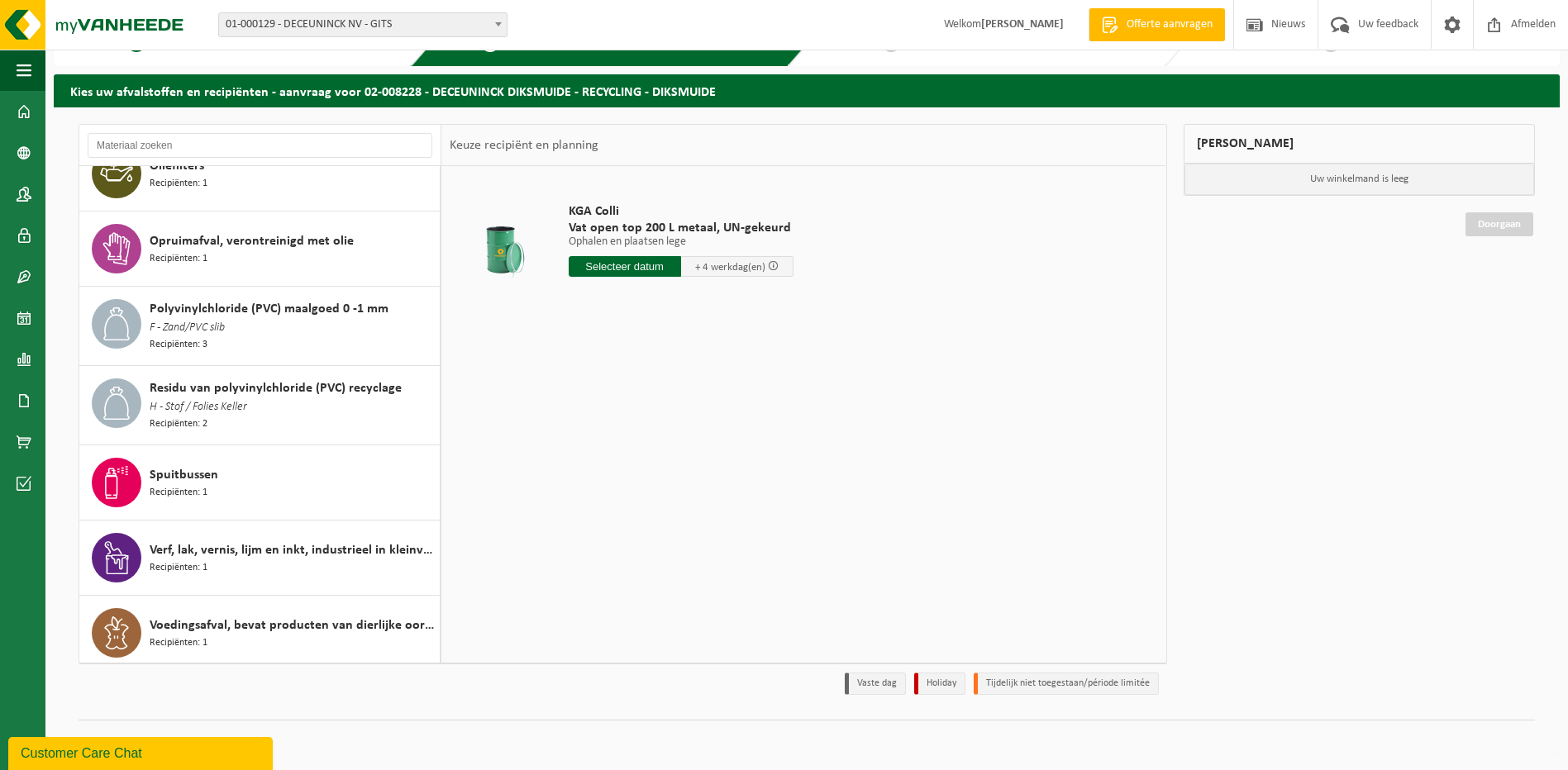
click at [187, 760] on div "Customer Care Chat" at bounding box center [141, 753] width 240 height 20
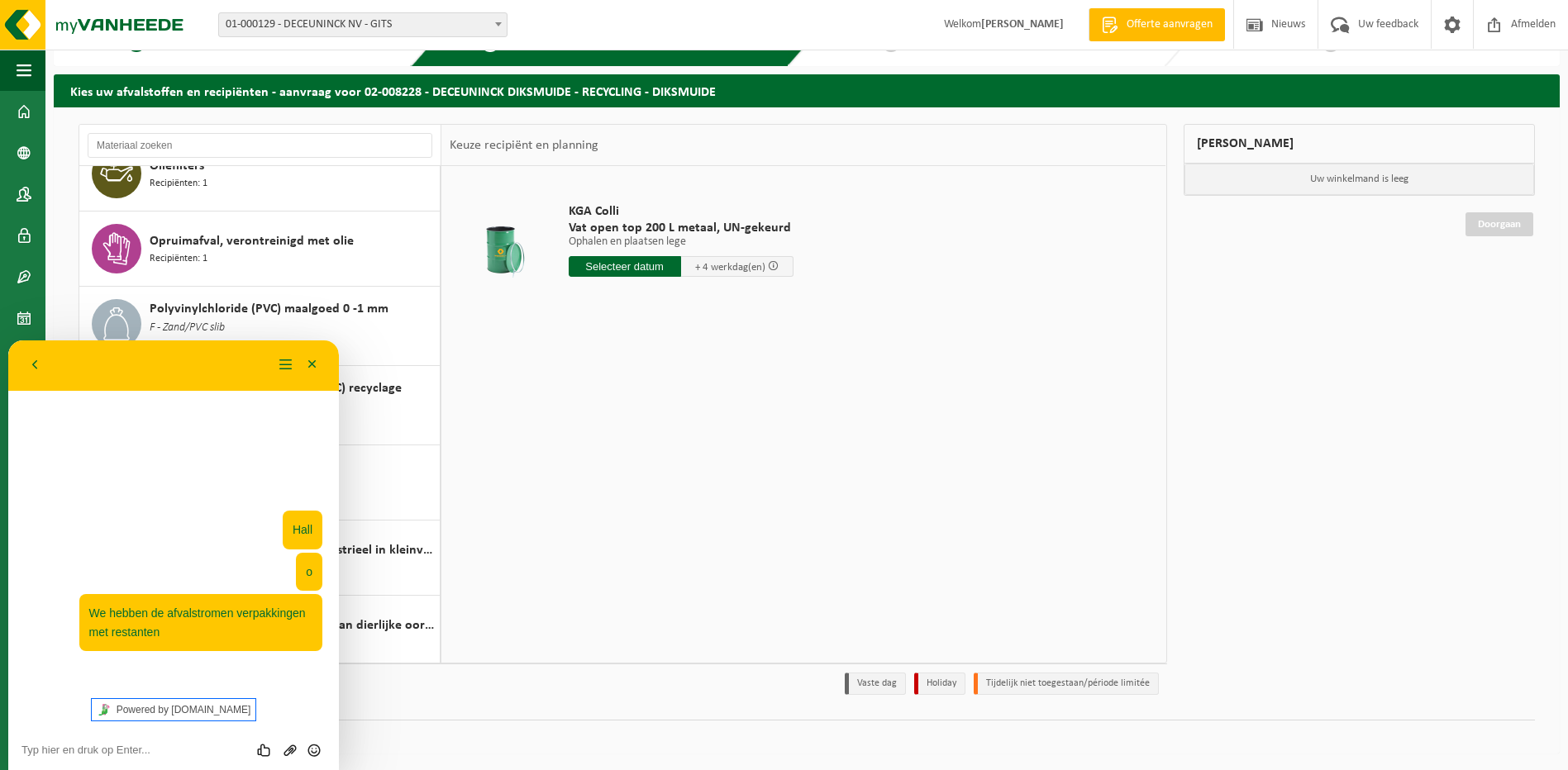
click at [190, 705] on link "Powered by [DOMAIN_NAME]" at bounding box center [174, 710] width 164 height 22
click at [8, 341] on textarea at bounding box center [8, 341] width 0 height 0
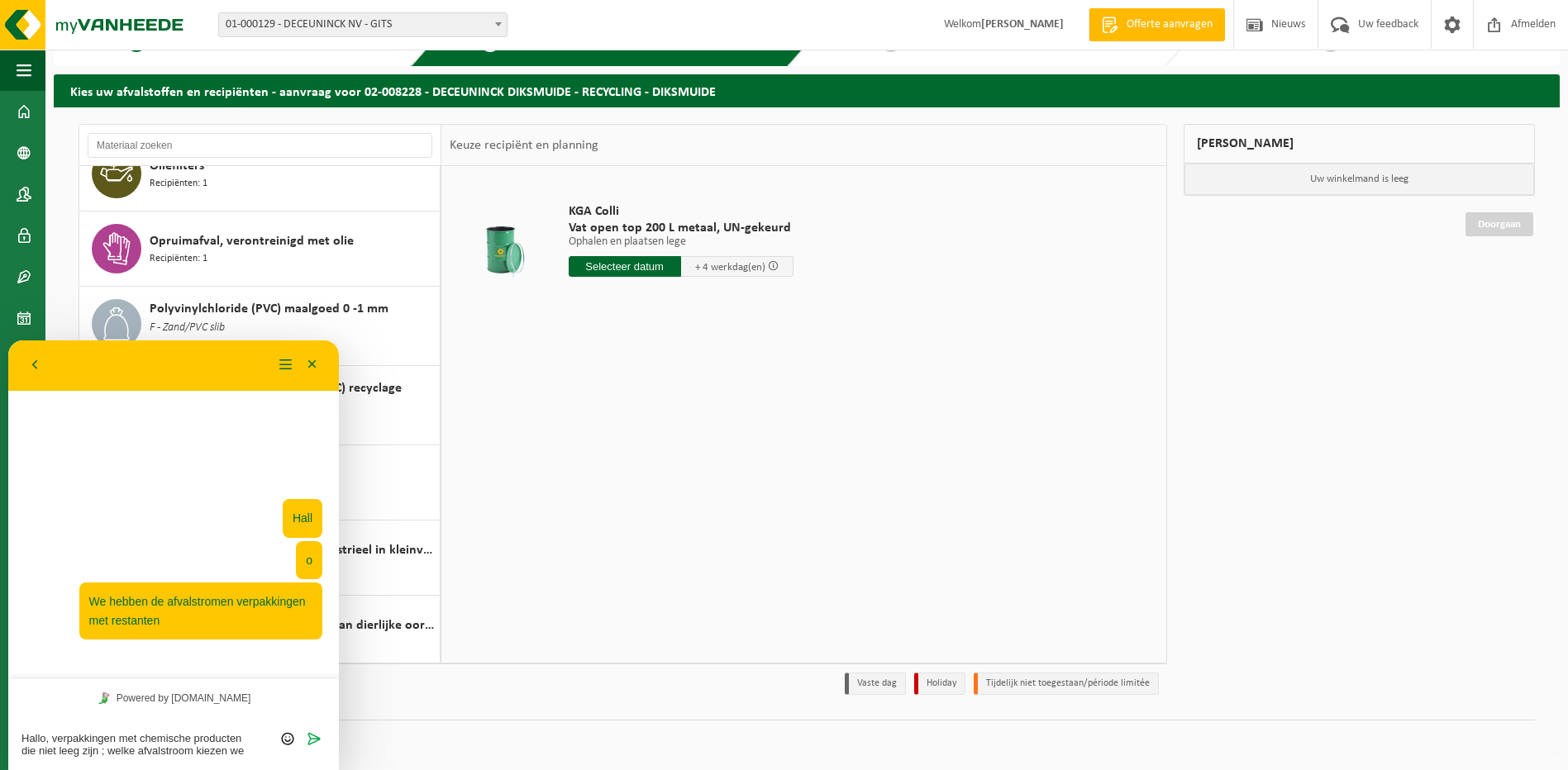
scroll to position [0, 0]
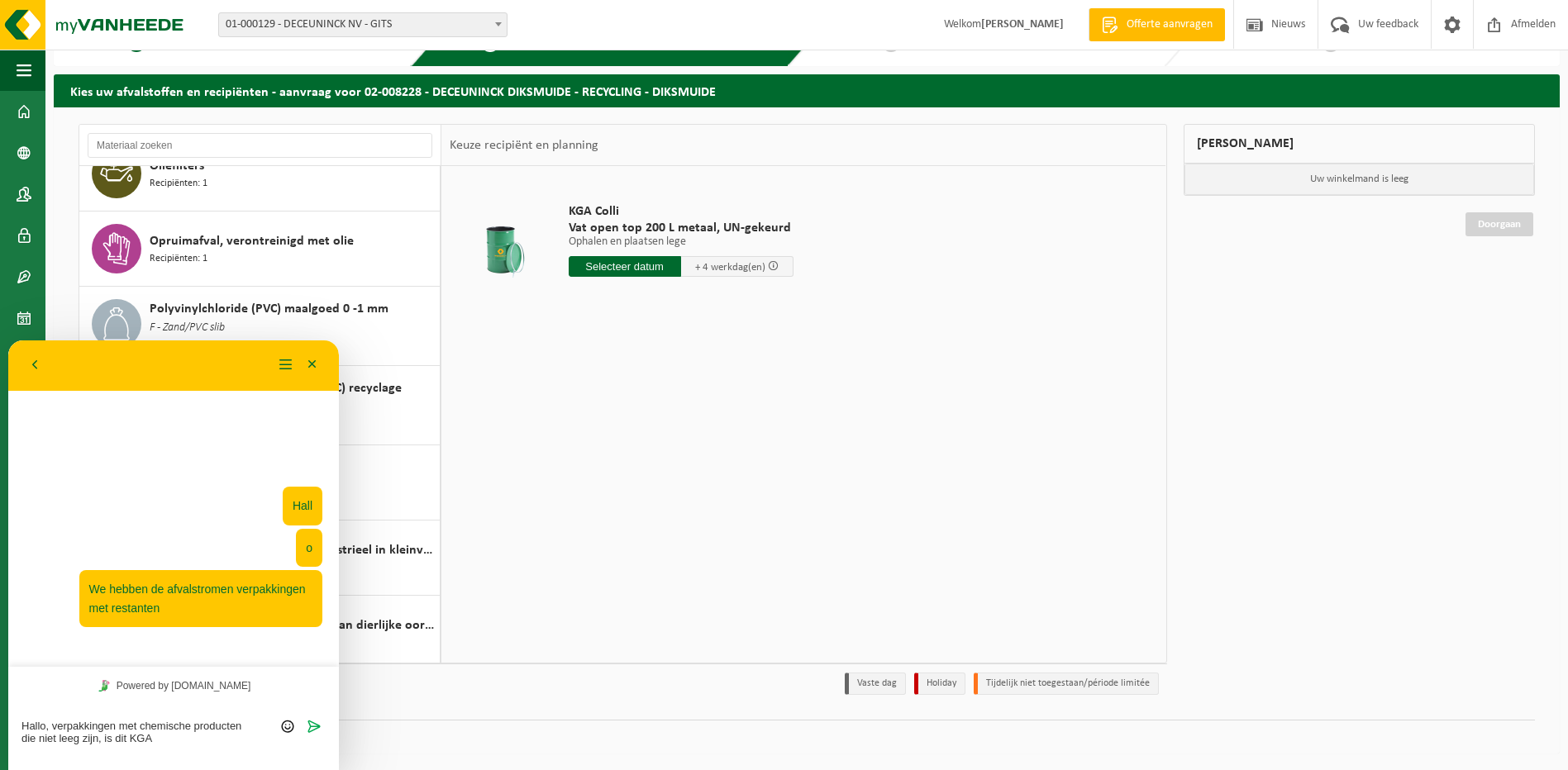
type textarea "Hallo, verpakkingen met chemische producten die niet leeg zijn, is dit KGA ?"
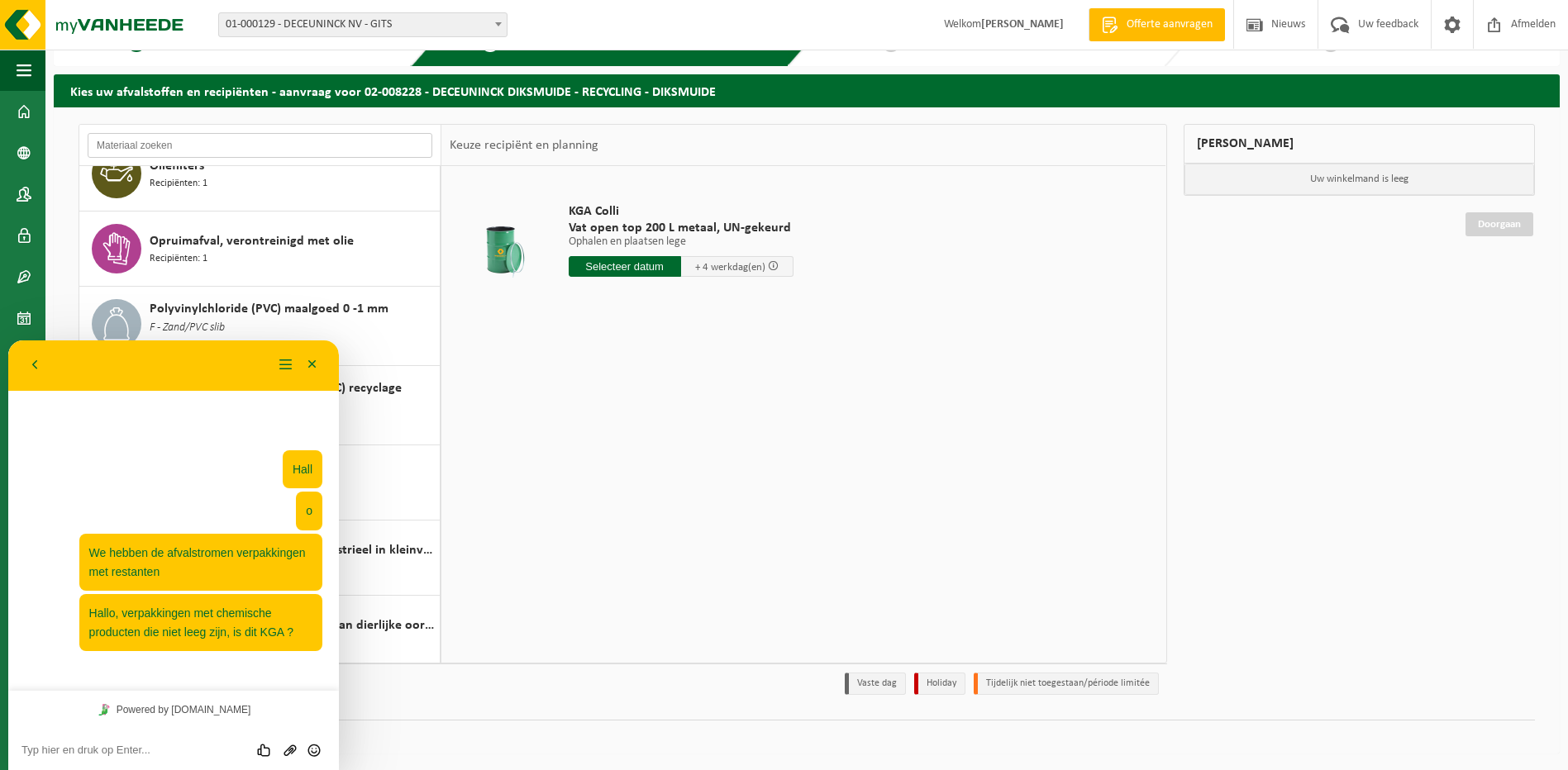
click at [156, 140] on input "text" at bounding box center [260, 145] width 345 height 25
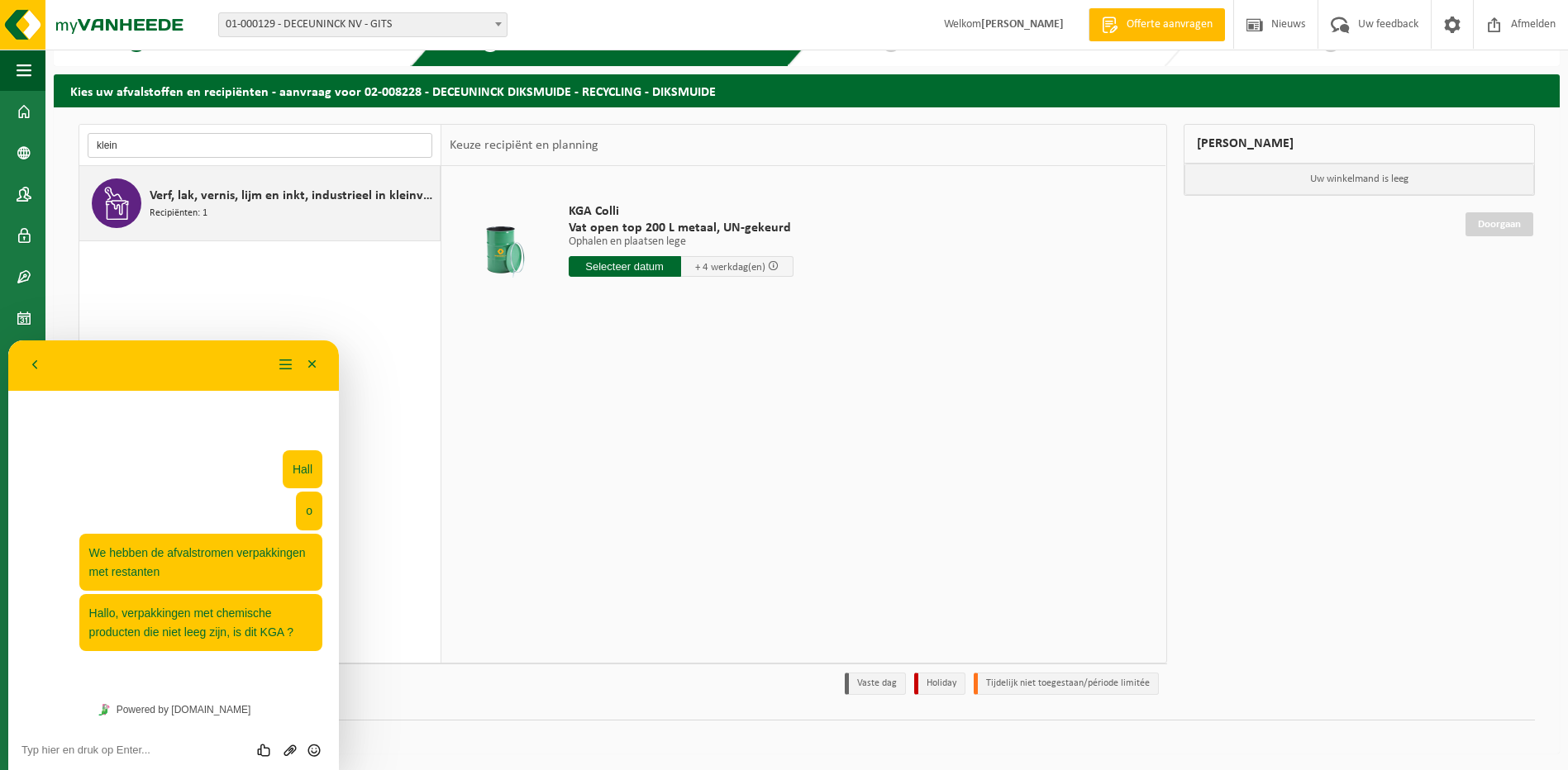
type input "klein"
click at [177, 192] on span "Verf, lak, vernis, lijm en inkt, industrieel in kleinverpakking" at bounding box center [293, 195] width 286 height 20
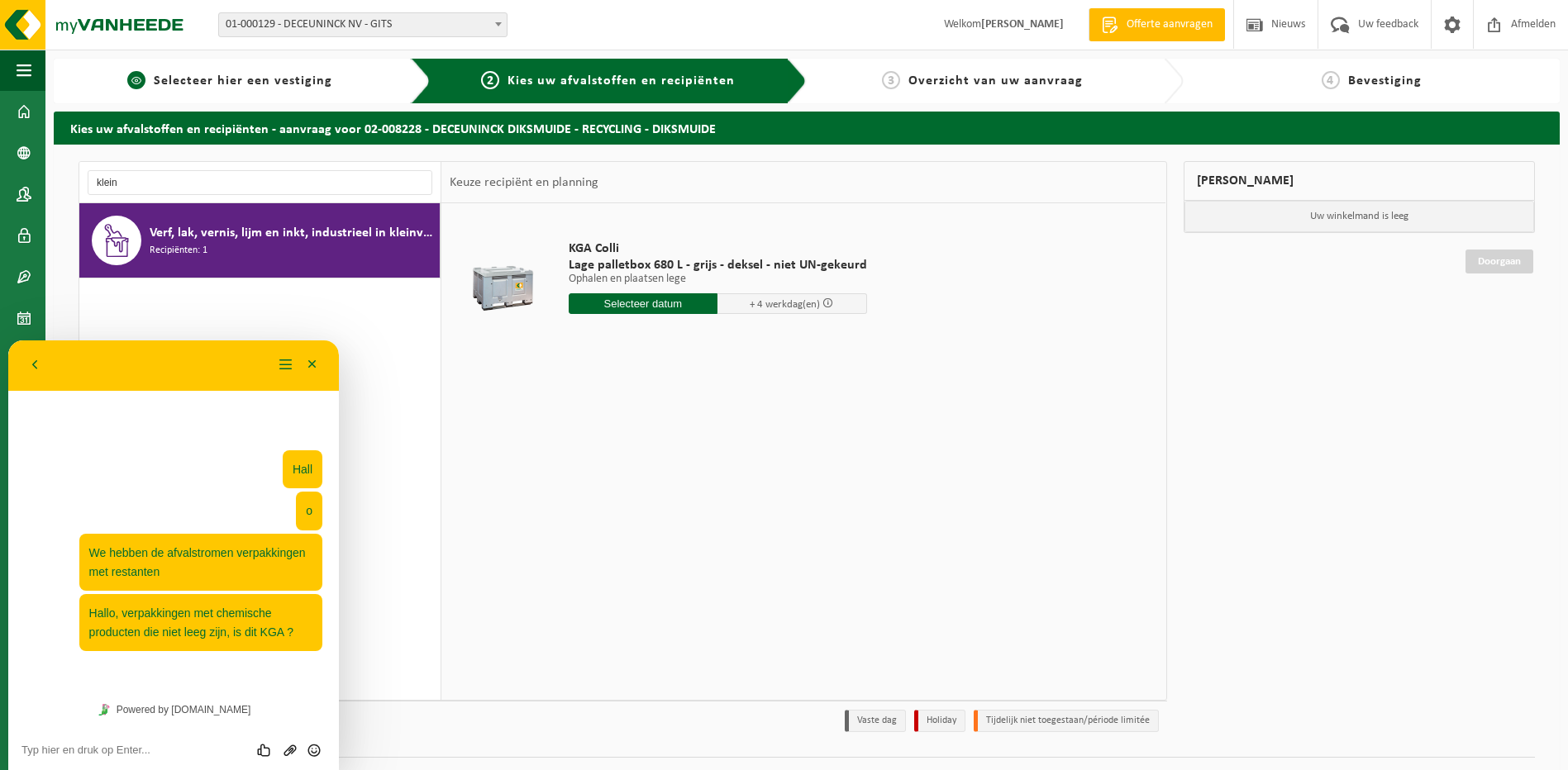
click at [238, 88] on span "Selecteer hier een vestiging" at bounding box center [243, 81] width 178 height 13
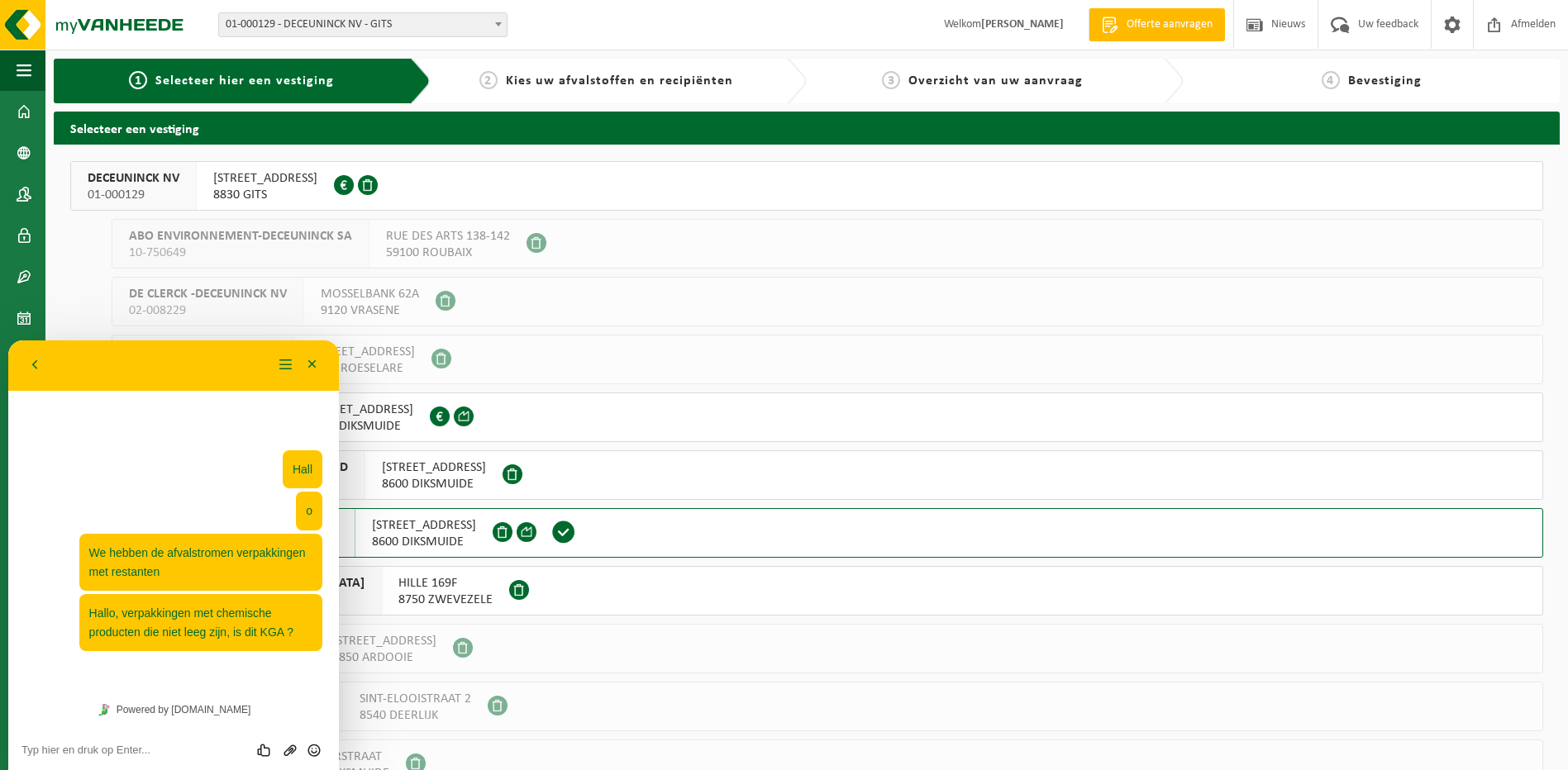
click at [250, 184] on span "BRUGGESTEENWEG 360" at bounding box center [265, 178] width 104 height 17
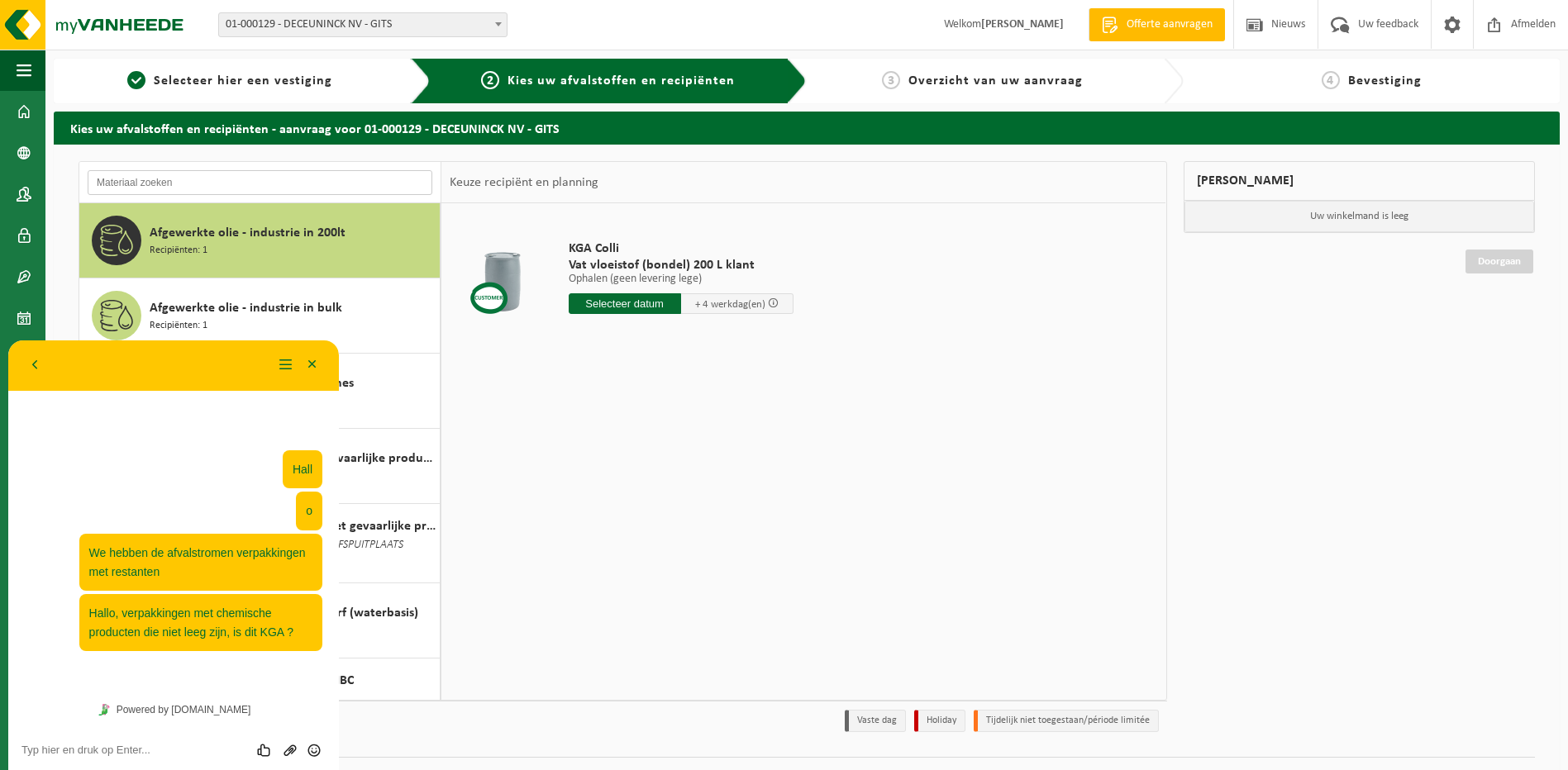
click at [237, 187] on input "text" at bounding box center [260, 182] width 345 height 25
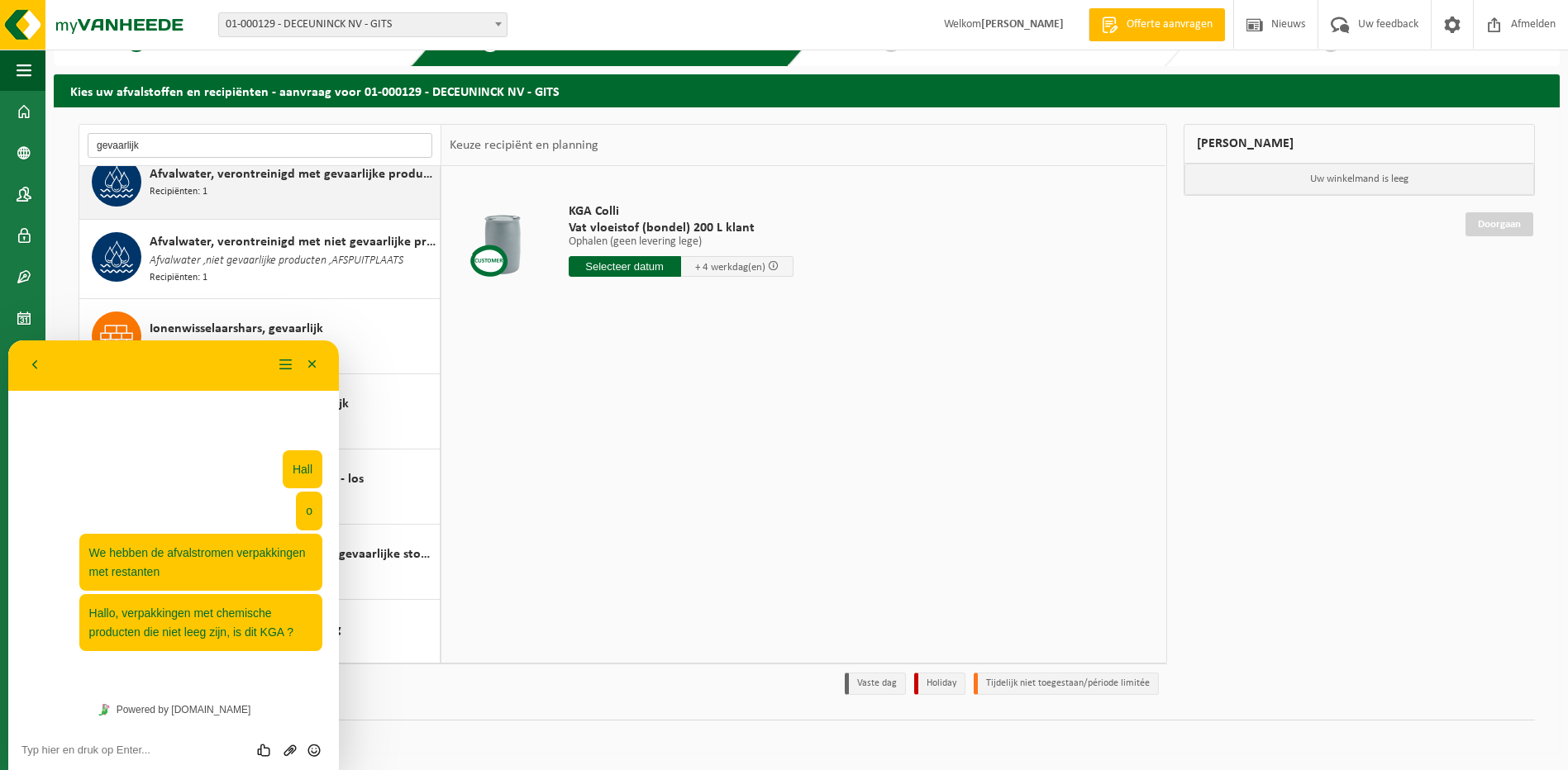
scroll to position [10, 0]
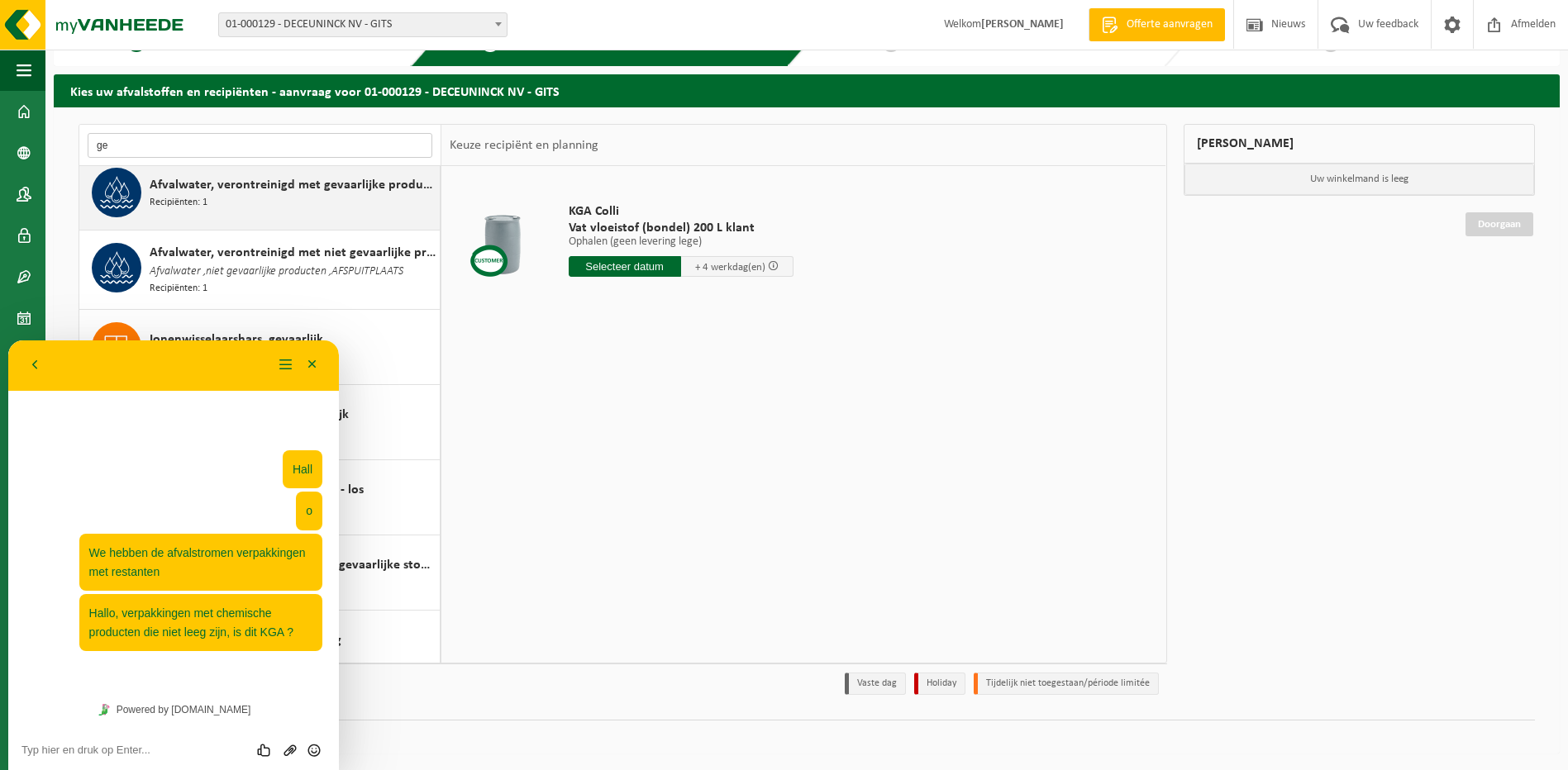
type input "g"
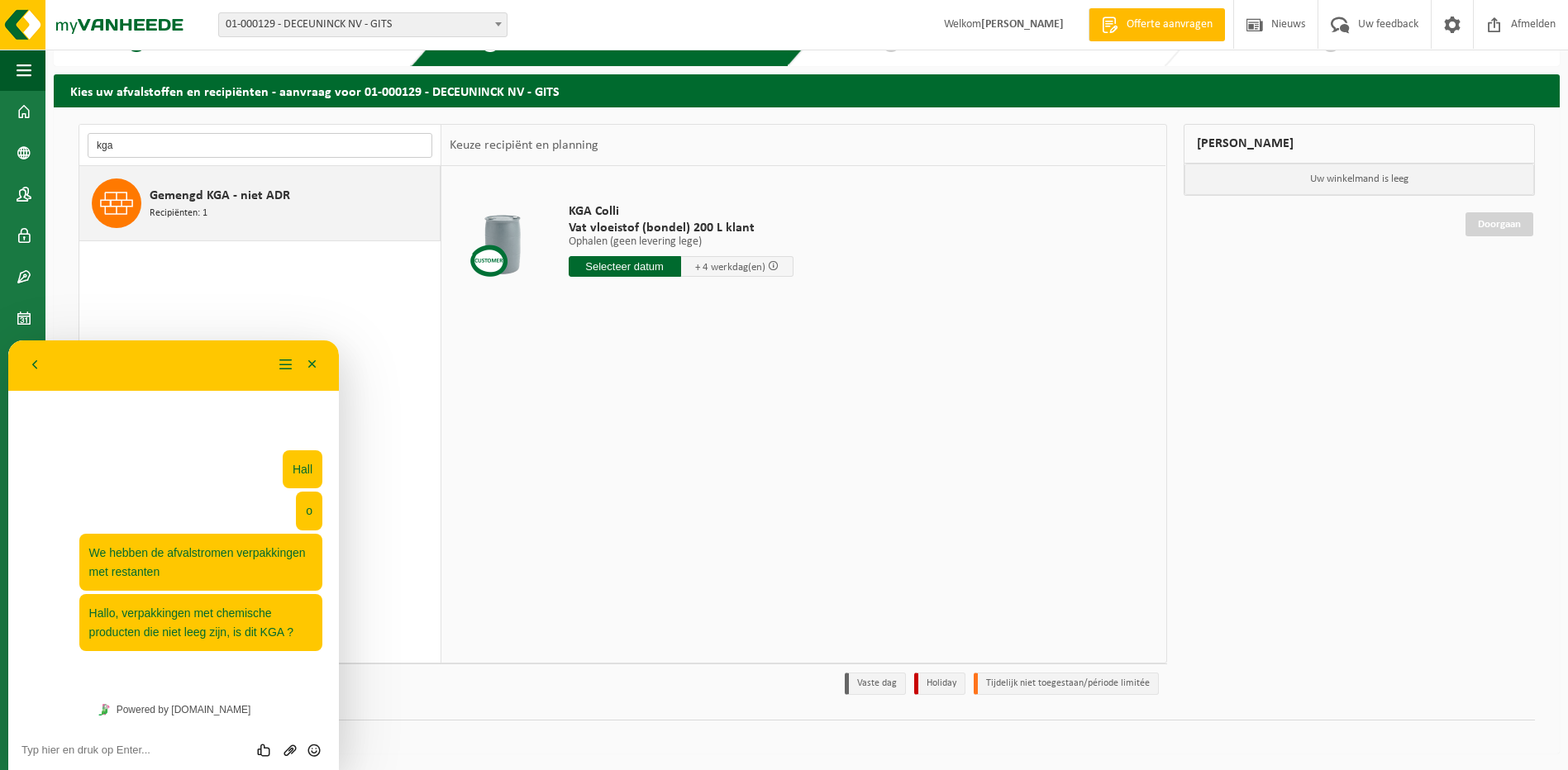
type input "kga"
click at [264, 186] on span "Gemengd KGA - niet ADR" at bounding box center [220, 195] width 141 height 20
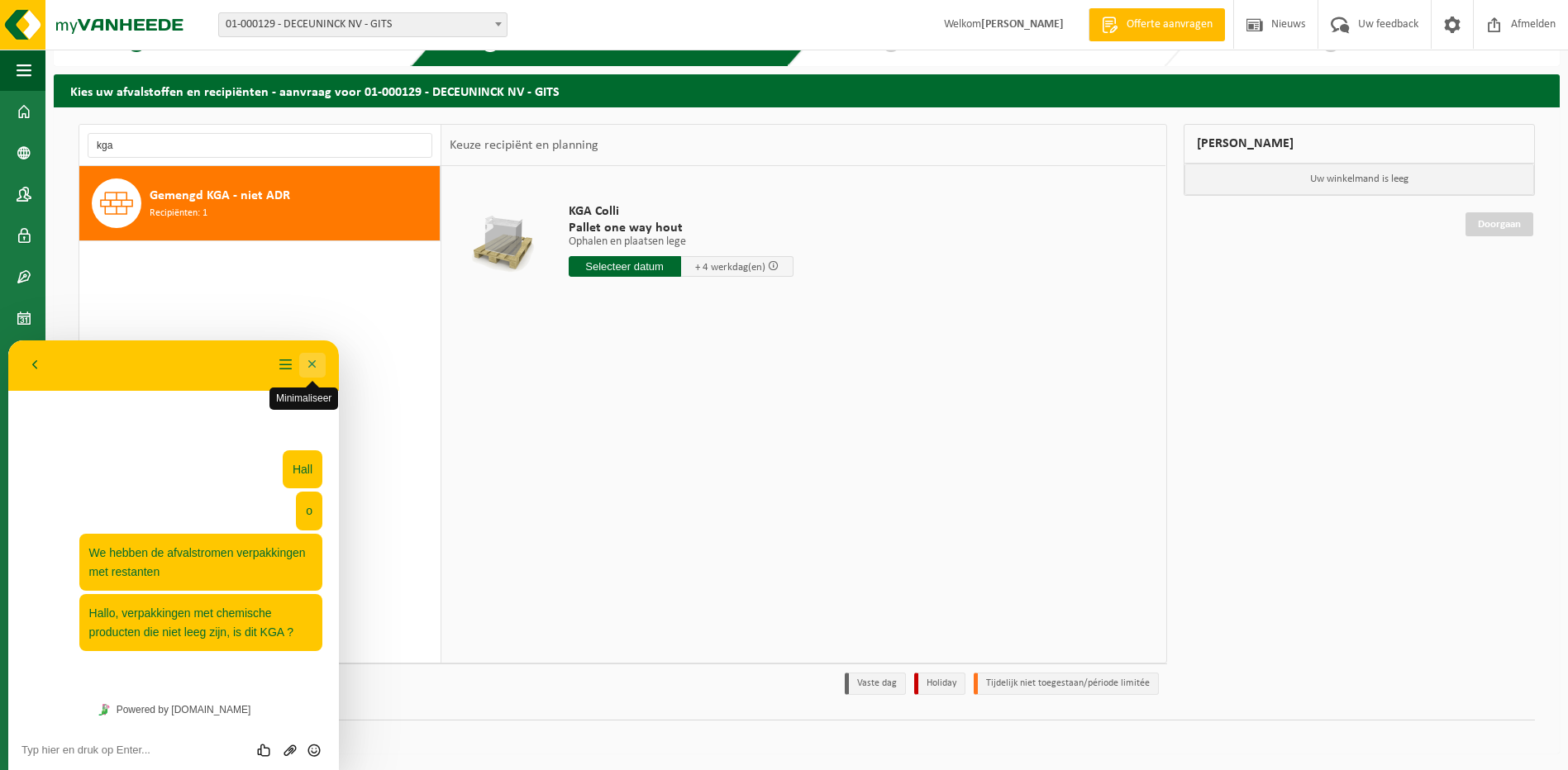
click at [320, 365] on button "Minimaliseer" at bounding box center [312, 365] width 26 height 25
